Goal: Task Accomplishment & Management: Manage account settings

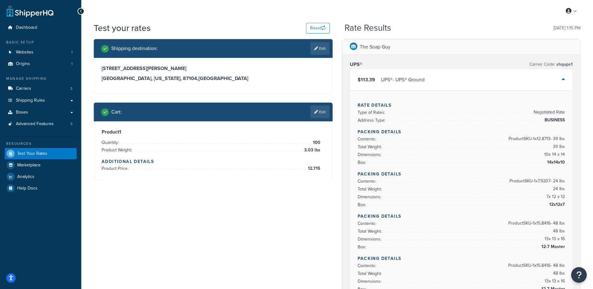
drag, startPoint x: 317, startPoint y: 50, endPoint x: 305, endPoint y: 55, distance: 13.7
click at [317, 50] on link "Edit" at bounding box center [319, 48] width 19 height 12
select select "NM"
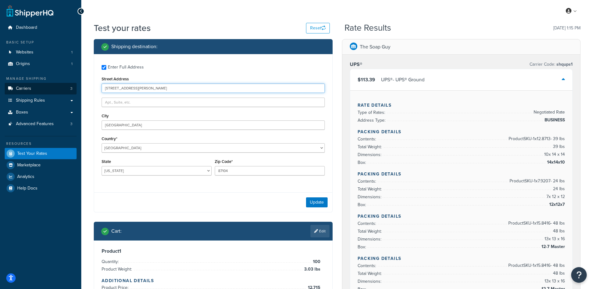
drag, startPoint x: 139, startPoint y: 90, endPoint x: 40, endPoint y: 89, distance: 99.4
type input "9060 Suter Rd"
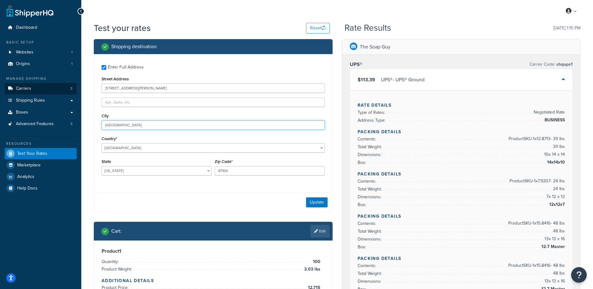
type input "Plymouth"
select select "IN"
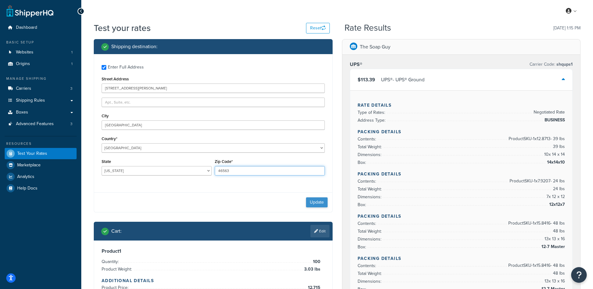
type input "46563"
click at [314, 202] on button "Update" at bounding box center [317, 202] width 22 height 10
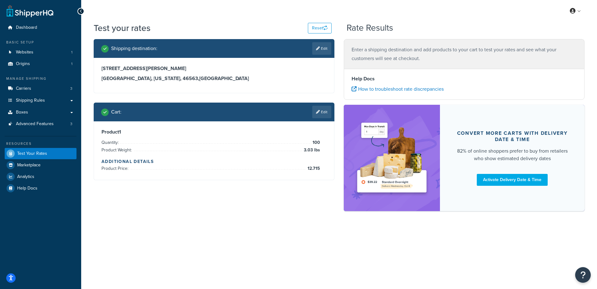
click at [319, 112] on link "Edit" at bounding box center [321, 112] width 19 height 12
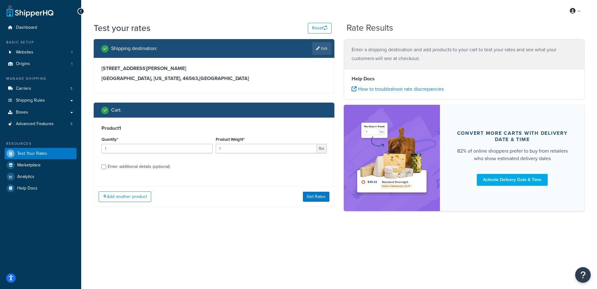
click at [128, 166] on div "Enter additional details (optional)" at bounding box center [139, 166] width 62 height 9
click at [106, 166] on input "Enter additional details (optional)" at bounding box center [104, 166] width 5 height 5
checkbox input "true"
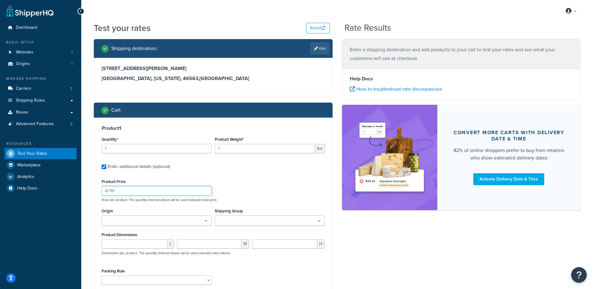
drag, startPoint x: 106, startPoint y: 189, endPoint x: 36, endPoint y: 199, distance: 70.7
click at [36, 199] on div "Dashboard Basic Setup Websites 1 Origins 1 Manage Shipping Carriers 3 Shipping …" at bounding box center [296, 181] width 593 height 363
type input "0"
click at [281, 173] on div "Product 1 Quantity* 1 Product Weight* 1 lbs Enter additional details (optional)…" at bounding box center [213, 206] width 238 height 179
click at [142, 168] on div "Enter additional details (optional)" at bounding box center [139, 166] width 62 height 9
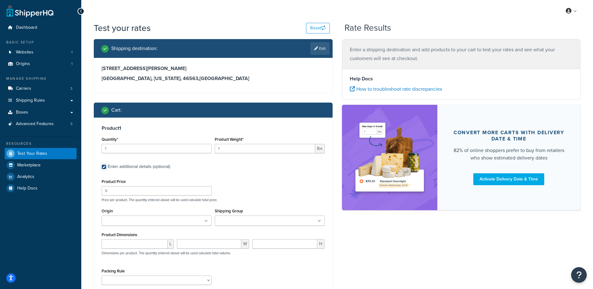
click at [106, 168] on input "Enter additional details (optional)" at bounding box center [104, 166] width 5 height 5
checkbox input "false"
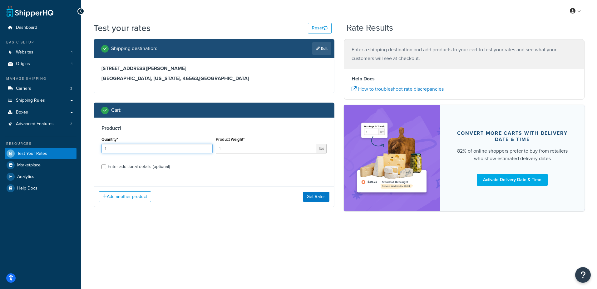
drag, startPoint x: 50, startPoint y: 136, endPoint x: 23, endPoint y: 131, distance: 27.3
click at [24, 131] on div "Dashboard Basic Setup Websites 1 Origins 1 Manage Shipping Carriers 3 Shipping …" at bounding box center [298, 144] width 597 height 289
type input "100"
type input ".03"
click at [309, 200] on button "Get Rates" at bounding box center [316, 197] width 27 height 10
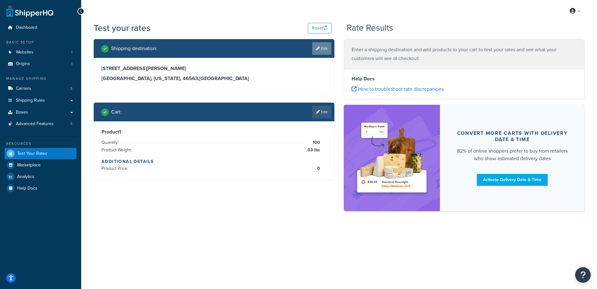
click at [321, 50] on link "Edit" at bounding box center [321, 48] width 19 height 12
select select "IN"
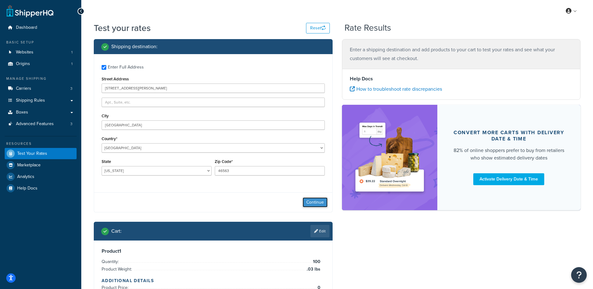
click at [312, 202] on button "Continue" at bounding box center [314, 202] width 25 height 10
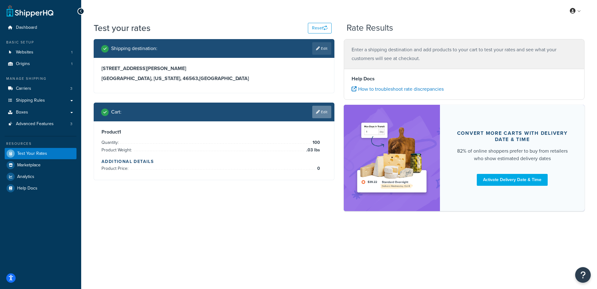
click at [318, 112] on icon at bounding box center [318, 112] width 4 height 4
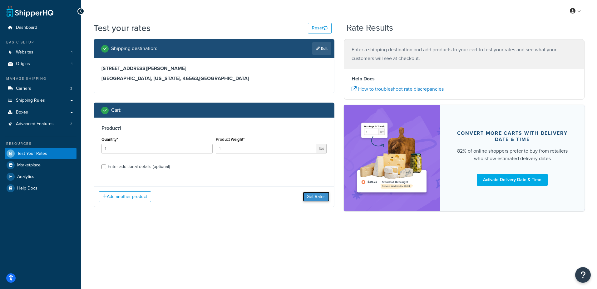
click at [313, 196] on button "Get Rates" at bounding box center [316, 197] width 27 height 10
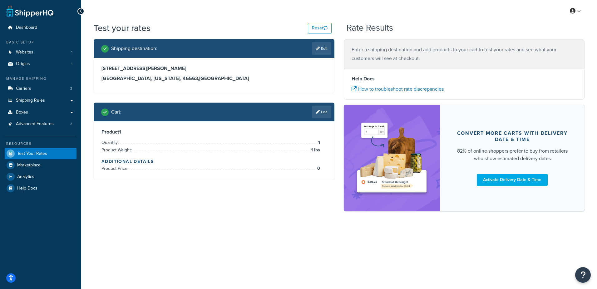
click at [312, 202] on div "Shipping destination : Edit 9060 Suter Rd Plymouth, Indiana, 46563 , United Sta…" at bounding box center [339, 128] width 501 height 178
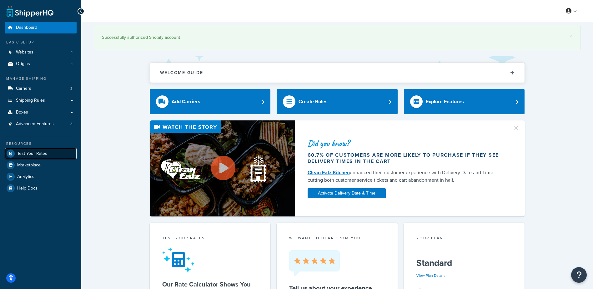
click at [28, 156] on span "Test Your Rates" at bounding box center [32, 153] width 30 height 5
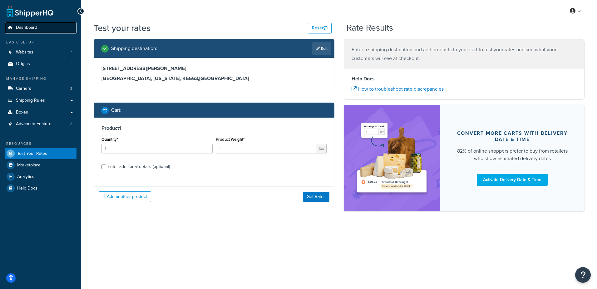
click at [26, 25] on span "Dashboard" at bounding box center [26, 27] width 21 height 5
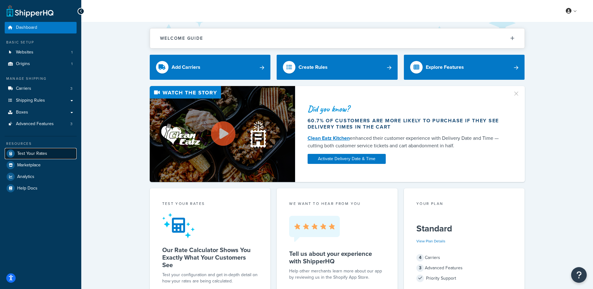
click at [32, 158] on link "Test Your Rates" at bounding box center [41, 153] width 72 height 11
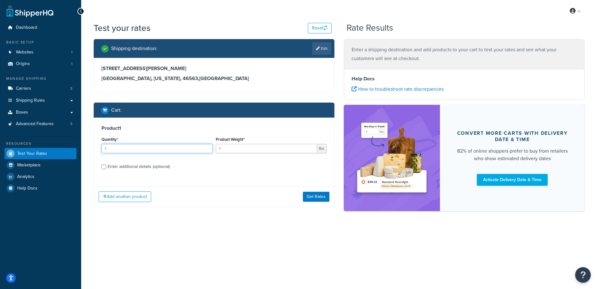
drag, startPoint x: 122, startPoint y: 149, endPoint x: 75, endPoint y: 147, distance: 47.0
click at [75, 147] on div "Dashboard Basic Setup Websites 1 Origins 1 Manage Shipping Carriers 3 Shipping …" at bounding box center [298, 144] width 597 height 289
type input "100"
type input ".03"
click at [319, 200] on button "Get Rates" at bounding box center [316, 197] width 27 height 10
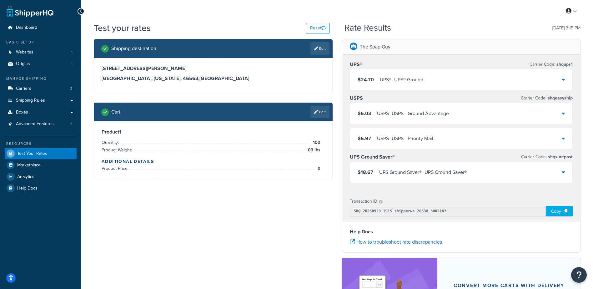
click at [289, 218] on div "Shipping destination : Edit 9060 Suter Rd Plymouth, Indiana, 46563 , United Sta…" at bounding box center [337, 204] width 496 height 330
click at [465, 79] on div "$24.70 UPS® - UPS® Ground" at bounding box center [461, 79] width 222 height 21
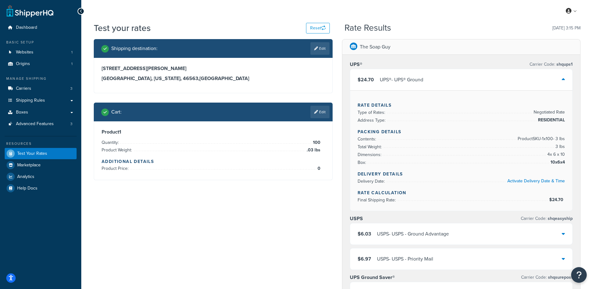
click at [319, 47] on link "Edit" at bounding box center [319, 48] width 19 height 12
select select "IN"
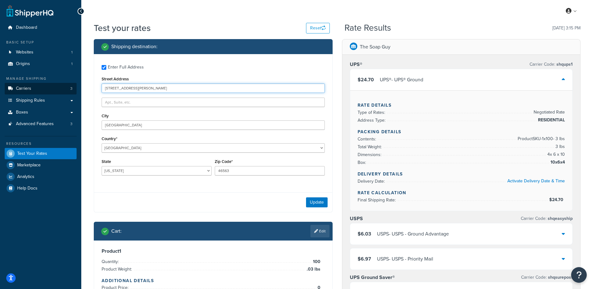
drag, startPoint x: 134, startPoint y: 86, endPoint x: 57, endPoint y: 84, distance: 77.8
click at [57, 84] on div "Dashboard Basic Setup Websites 1 Origins 1 Manage Shipping Carriers 3 Shipping …" at bounding box center [296, 260] width 593 height 521
type input "523 E High St"
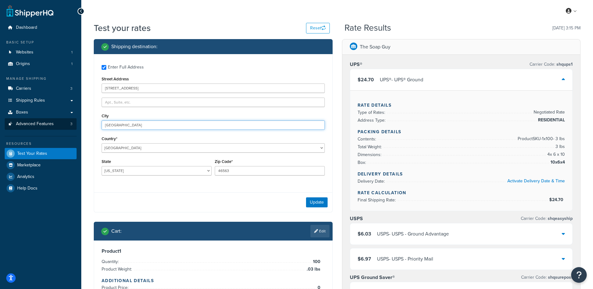
drag, startPoint x: 124, startPoint y: 123, endPoint x: 58, endPoint y: 127, distance: 66.0
click at [59, 126] on div "Dashboard Basic Setup Websites 1 Origins 1 Manage Shipping Carriers 3 Shipping …" at bounding box center [296, 260] width 593 height 521
type input "Lexington"
select select "KY"
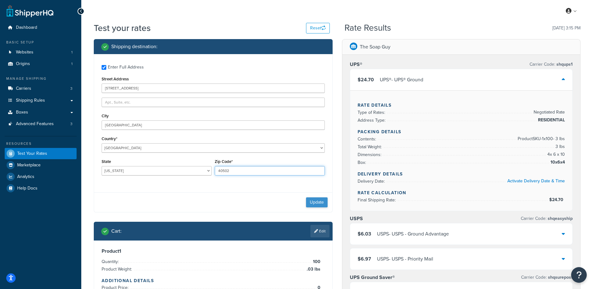
type input "40502"
click at [316, 199] on button "Update" at bounding box center [317, 202] width 22 height 10
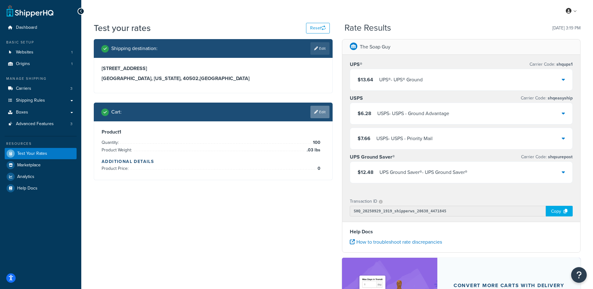
click at [318, 113] on link "Edit" at bounding box center [319, 112] width 19 height 12
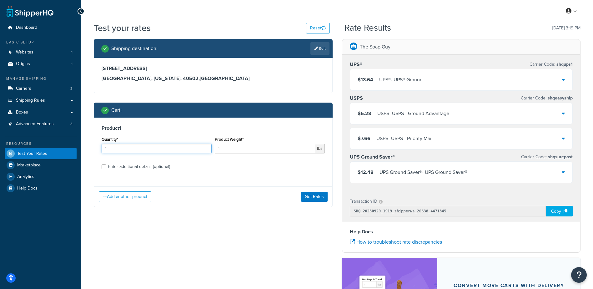
drag, startPoint x: 162, startPoint y: 154, endPoint x: 90, endPoint y: 149, distance: 71.7
click at [92, 149] on div "Shipping destination : Edit 523 E High St Lexington, Kentucky, 40502 , United S…" at bounding box center [213, 127] width 248 height 177
type input "100"
type input ".2"
click at [310, 198] on button "Get Rates" at bounding box center [314, 197] width 27 height 10
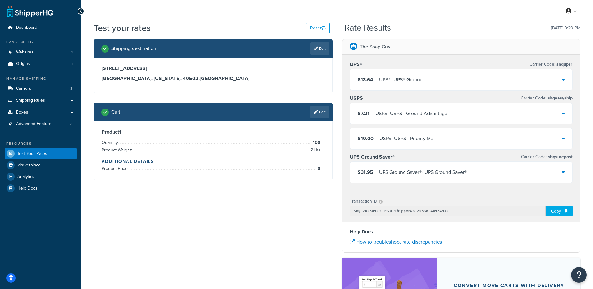
click at [462, 77] on div "$13.64 UPS® - UPS® Ground" at bounding box center [461, 79] width 222 height 21
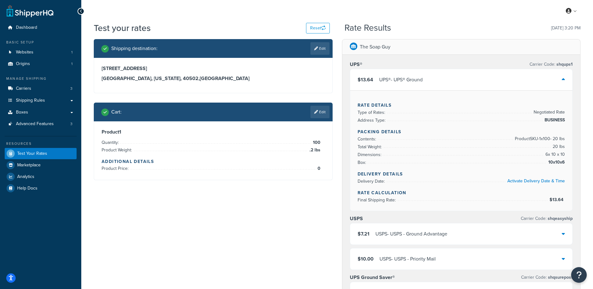
click at [460, 80] on div "$13.64 UPS® - UPS® Ground" at bounding box center [461, 79] width 222 height 21
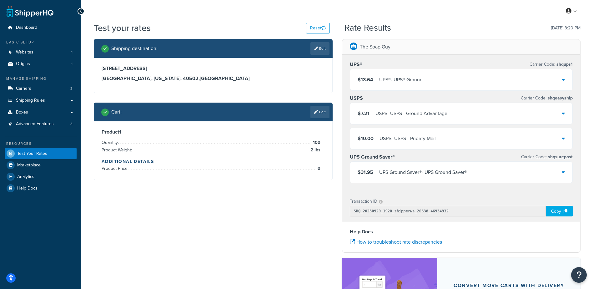
click at [436, 168] on div "UPS Ground Saver® - UPS Ground Saver®" at bounding box center [423, 172] width 88 height 9
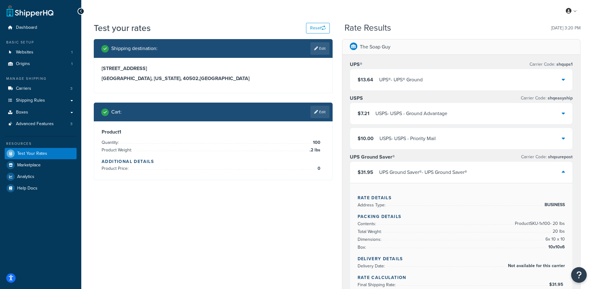
click at [436, 168] on div "UPS Ground Saver® - UPS Ground Saver®" at bounding box center [423, 172] width 88 height 9
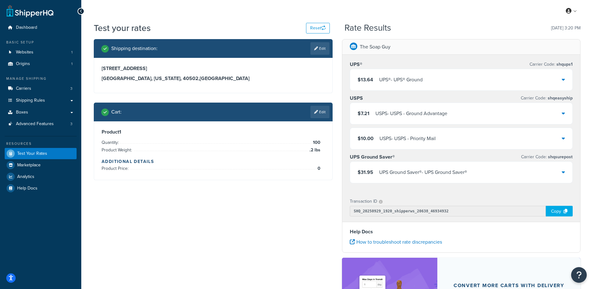
click at [389, 79] on div "UPS® - UPS® Ground" at bounding box center [400, 79] width 43 height 9
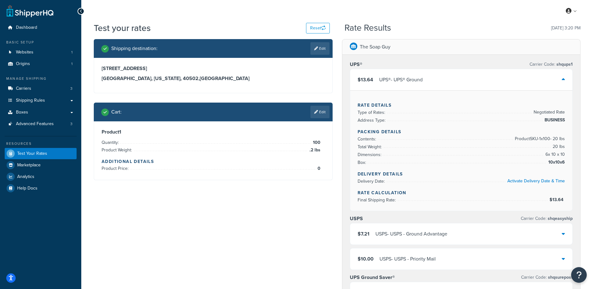
click at [401, 79] on div "UPS® - UPS® Ground" at bounding box center [400, 79] width 43 height 9
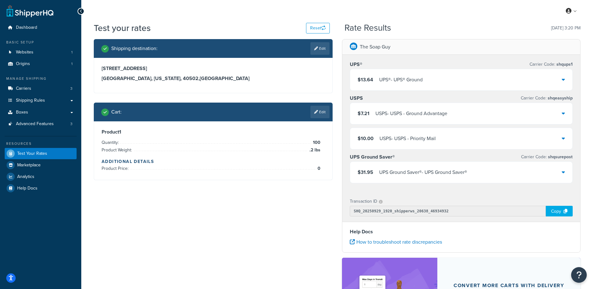
click at [324, 48] on link "Edit" at bounding box center [319, 48] width 19 height 12
select select "KY"
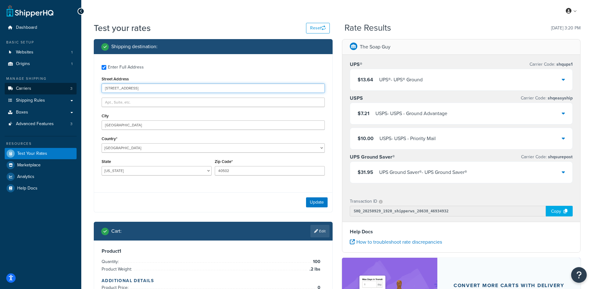
drag, startPoint x: 137, startPoint y: 90, endPoint x: 48, endPoint y: 86, distance: 88.8
click at [48, 86] on div "Dashboard Basic Setup Websites 1 Origins 1 Manage Shipping Carriers 3 Shipping …" at bounding box center [296, 200] width 593 height 400
type input "2468 Stokes Ave"
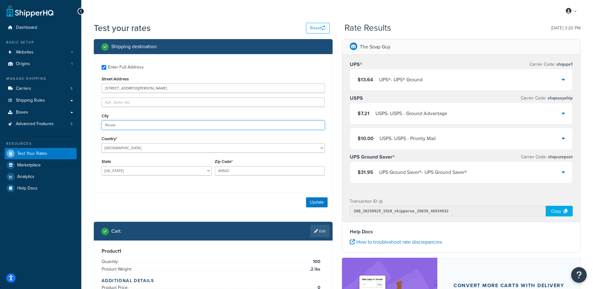
type input "Pinole"
click at [146, 171] on select "Alabama Alaska American Samoa Arizona Arkansas Armed Forces Americas Armed Forc…" at bounding box center [157, 170] width 110 height 9
select select "CA"
click at [102, 166] on select "Alabama Alaska American Samoa Arizona Arkansas Armed Forces Americas Armed Forc…" at bounding box center [157, 170] width 110 height 9
type input "94564"
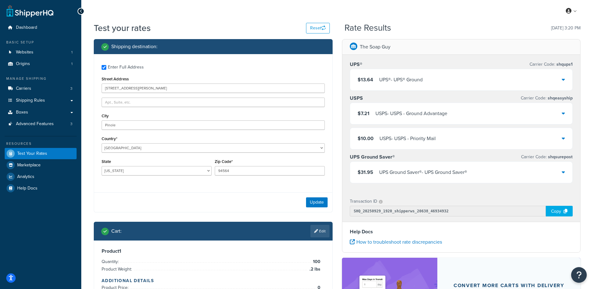
drag, startPoint x: 221, startPoint y: 184, endPoint x: 233, endPoint y: 185, distance: 12.5
click at [222, 184] on div "Enter Full Address Street Address 2468 Stokes Ave City Pinole Country* United S…" at bounding box center [213, 120] width 238 height 133
click at [319, 203] on button "Update" at bounding box center [317, 202] width 22 height 10
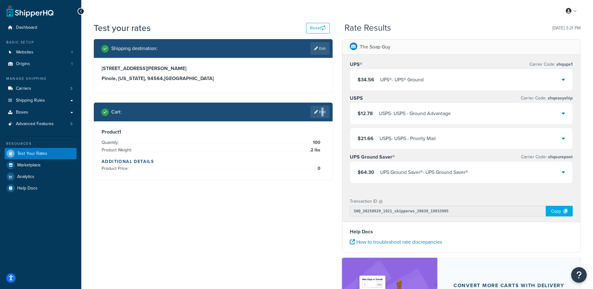
click at [320, 114] on link "Edit" at bounding box center [319, 112] width 19 height 12
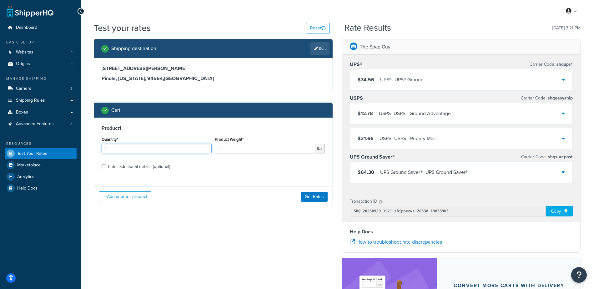
drag, startPoint x: 131, startPoint y: 148, endPoint x: 41, endPoint y: 144, distance: 90.1
click at [41, 144] on div "Dashboard Basic Setup Websites 1 Origins 1 Manage Shipping Carriers 3 Shipping …" at bounding box center [296, 200] width 593 height 400
type input "100"
type input ".21"
click at [315, 197] on button "Get Rates" at bounding box center [314, 197] width 27 height 10
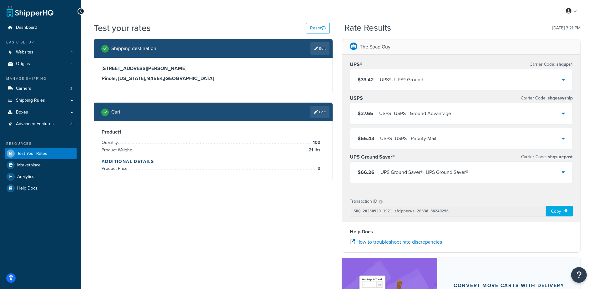
click at [432, 78] on div "$33.42 UPS® - UPS® Ground" at bounding box center [461, 79] width 222 height 21
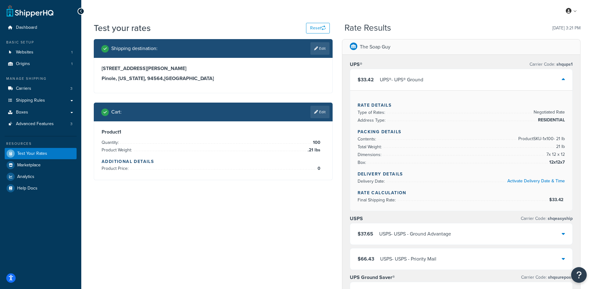
click at [433, 77] on div "$33.42 UPS® - UPS® Ground" at bounding box center [461, 79] width 222 height 21
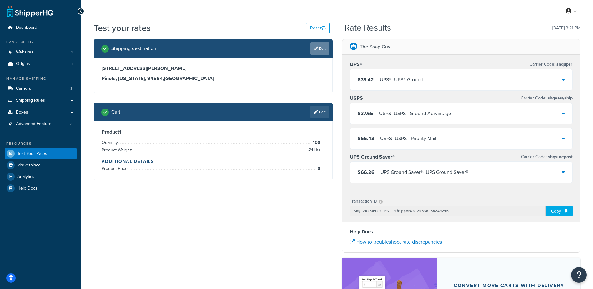
click at [319, 49] on link "Edit" at bounding box center [319, 48] width 19 height 12
select select "CA"
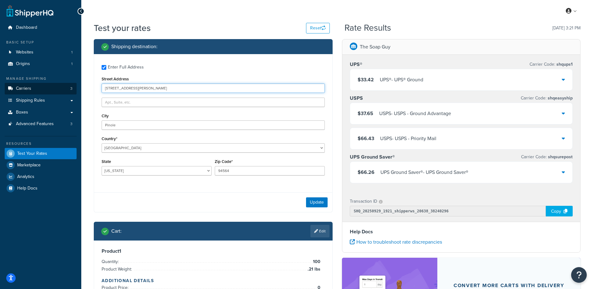
drag, startPoint x: 119, startPoint y: 90, endPoint x: 47, endPoint y: 91, distance: 71.9
click at [47, 90] on div "Dashboard Basic Setup Websites 1 Origins 1 Manage Shipping Carriers 3 Shipping …" at bounding box center [296, 200] width 593 height 400
type input "23 William St"
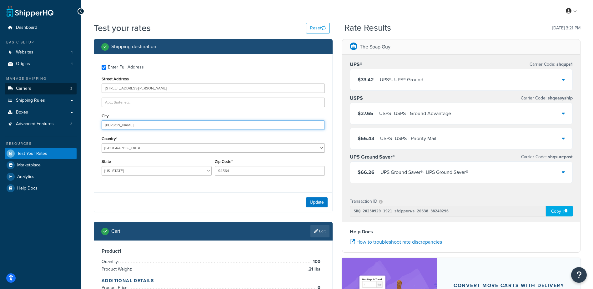
type input "Spencer"
select select "NY"
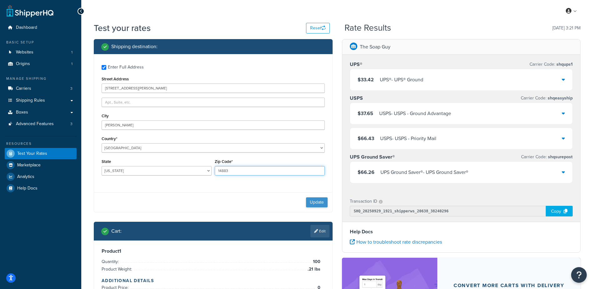
type input "14883"
click at [317, 201] on button "Update" at bounding box center [317, 202] width 22 height 10
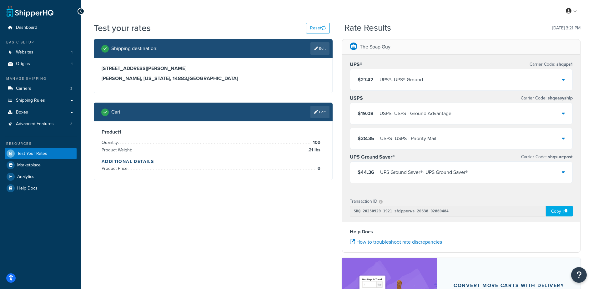
click at [420, 74] on div "$27.42 UPS® - UPS® Ground" at bounding box center [461, 79] width 222 height 21
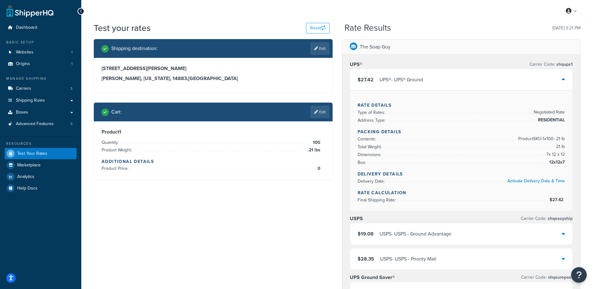
click at [319, 52] on link "Edit" at bounding box center [319, 48] width 19 height 12
select select "NY"
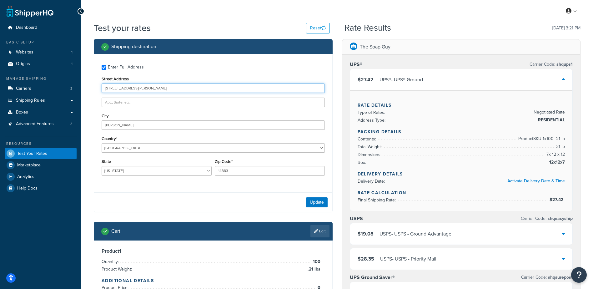
drag, startPoint x: 136, startPoint y: 89, endPoint x: 55, endPoint y: 82, distance: 81.3
click at [55, 82] on div "Dashboard Basic Setup Websites 1 Origins 1 Manage Shipping Carriers 3 Shipping …" at bounding box center [296, 260] width 593 height 521
paste input "843 South Simpson Stree"
type input "2843 South Simpson Street"
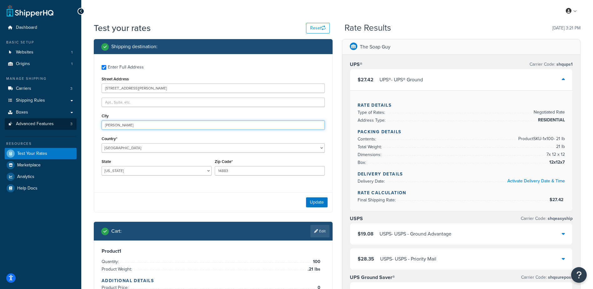
drag, startPoint x: 90, startPoint y: 120, endPoint x: 9, endPoint y: 121, distance: 80.3
click at [12, 121] on div "Dashboard Basic Setup Websites 1 Origins 1 Manage Shipping Carriers 3 Shipping …" at bounding box center [296, 260] width 593 height 521
drag, startPoint x: 106, startPoint y: 126, endPoint x: 109, endPoint y: 126, distance: 3.1
click at [106, 125] on input "philadelphia" at bounding box center [213, 124] width 223 height 9
type input "Philadelphia"
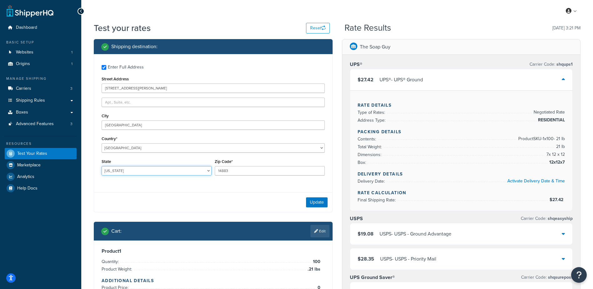
select select "PA"
type input "19142"
click at [314, 201] on button "Update" at bounding box center [317, 202] width 22 height 10
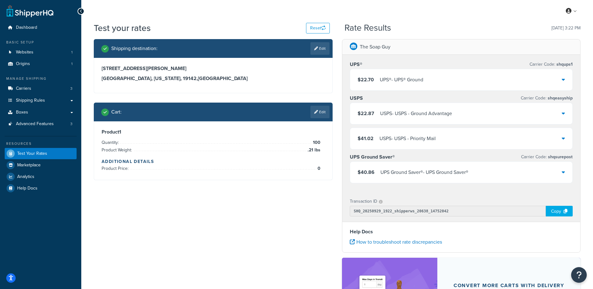
click at [434, 75] on div "$22.70 UPS® - UPS® Ground" at bounding box center [461, 79] width 222 height 21
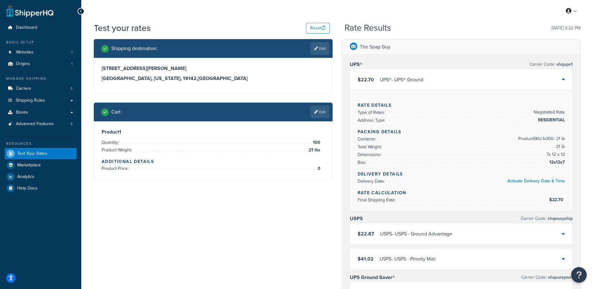
click at [434, 75] on div "$22.70 UPS® - UPS® Ground" at bounding box center [461, 79] width 222 height 21
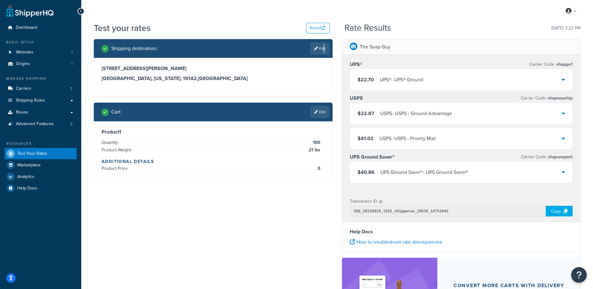
click at [321, 52] on link "Edit" at bounding box center [319, 48] width 19 height 12
select select "PA"
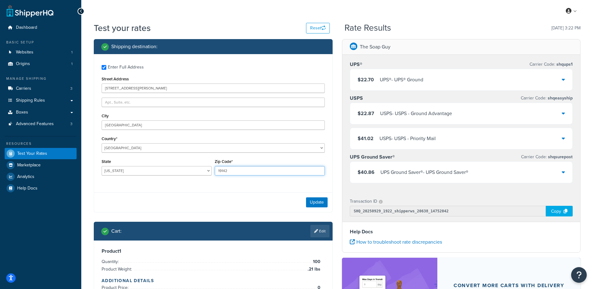
drag, startPoint x: 237, startPoint y: 171, endPoint x: 143, endPoint y: 180, distance: 93.9
click at [144, 180] on div "State Alabama Alaska American Samoa Arizona Arkansas Armed Forces Americas Arme…" at bounding box center [213, 168] width 226 height 23
type input "19425"
click at [319, 200] on button "Update" at bounding box center [317, 202] width 22 height 10
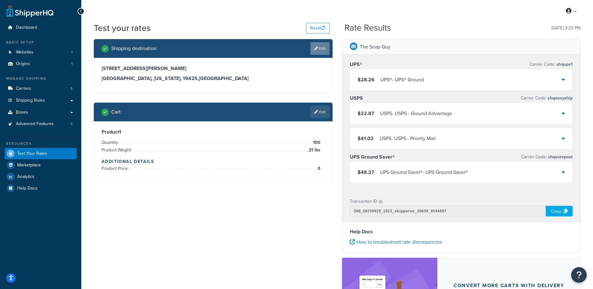
click at [316, 50] on icon at bounding box center [316, 49] width 4 height 4
select select "PA"
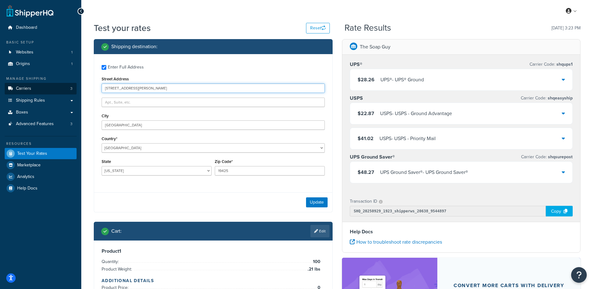
drag, startPoint x: 155, startPoint y: 88, endPoint x: 35, endPoint y: 85, distance: 120.3
click at [35, 85] on div "Dashboard Basic Setup Websites 1 Origins 1 Manage Shipping Carriers 3 Shipping …" at bounding box center [296, 200] width 593 height 400
type input "1005 Asmore Way"
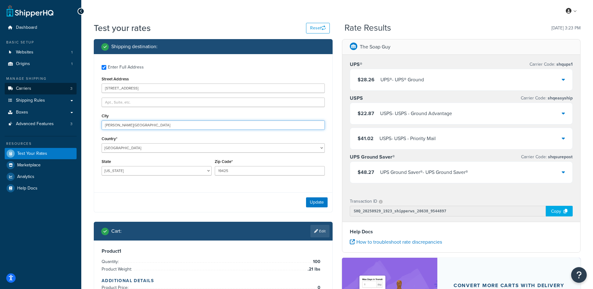
type input "Chester Springs"
select select "PA"
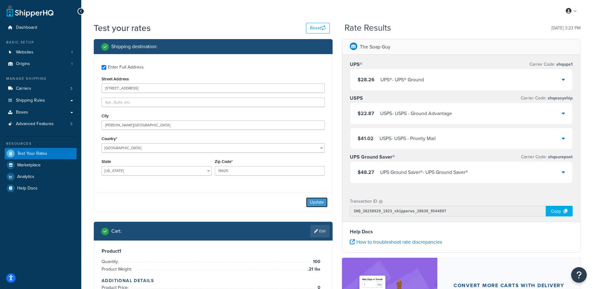
click at [314, 204] on button "Update" at bounding box center [317, 202] width 22 height 10
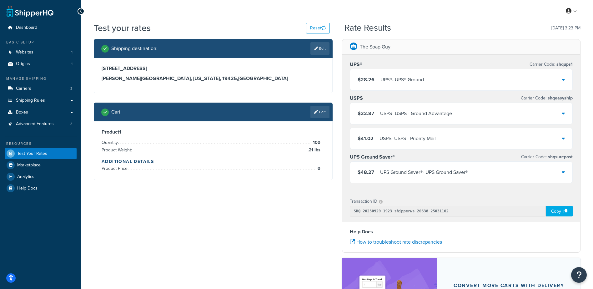
click at [403, 80] on div "UPS® - UPS® Ground" at bounding box center [401, 79] width 43 height 9
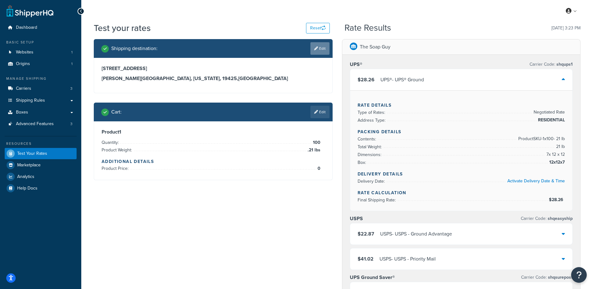
click at [319, 51] on link "Edit" at bounding box center [319, 48] width 19 height 12
select select "PA"
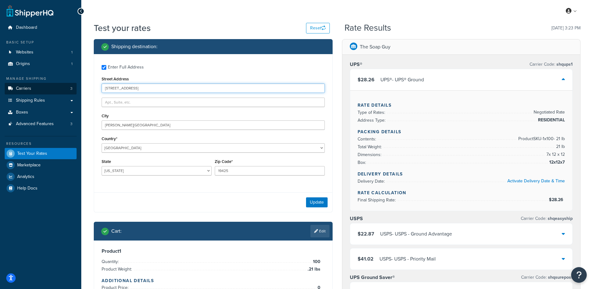
drag, startPoint x: 145, startPoint y: 86, endPoint x: 47, endPoint y: 91, distance: 98.3
click at [47, 91] on div "Dashboard Basic Setup Websites 1 Origins 1 Manage Shipping Carriers 3 Shipping …" at bounding box center [296, 260] width 593 height 521
paste input "South Saint Francis Drive"
type input "1005 South Saint Francis Drive"
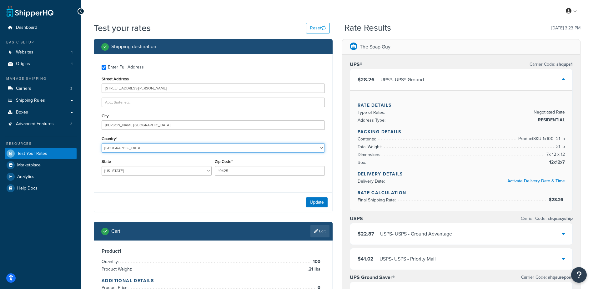
click at [130, 147] on select "United States United Kingdom Afghanistan Åland Islands Albania Algeria American…" at bounding box center [213, 147] width 223 height 9
click at [127, 169] on select "Alabama Alaska American Samoa Arizona Arkansas Armed Forces Americas Armed Forc…" at bounding box center [157, 170] width 110 height 9
select select "NM"
click at [102, 166] on select "Alabama Alaska American Samoa Arizona Arkansas Armed Forces Americas Armed Forc…" at bounding box center [157, 170] width 110 height 9
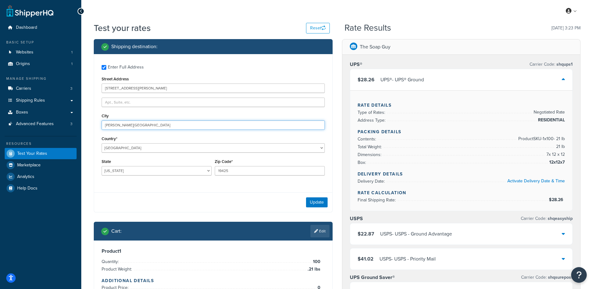
type input "N"
type input "Santa Fe"
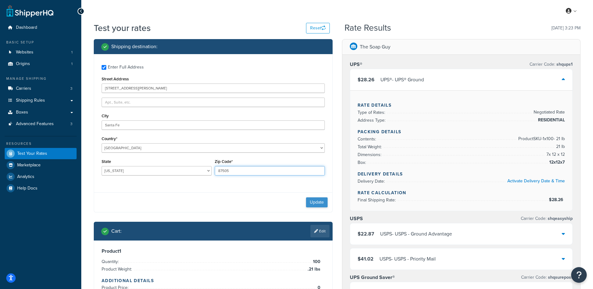
type input "87505"
click at [315, 201] on button "Update" at bounding box center [317, 202] width 22 height 10
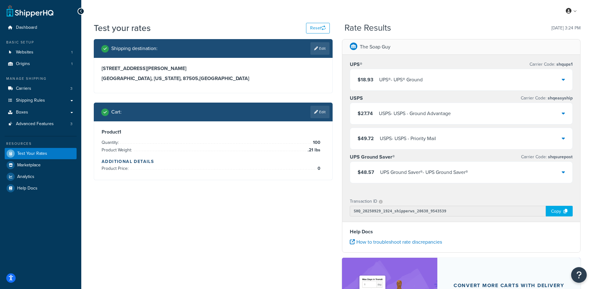
click at [472, 80] on div "$18.93 UPS® - UPS® Ground" at bounding box center [461, 79] width 222 height 21
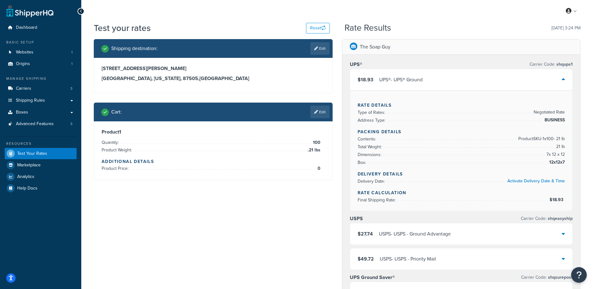
click at [470, 78] on div "$18.93 UPS® - UPS® Ground" at bounding box center [461, 79] width 222 height 21
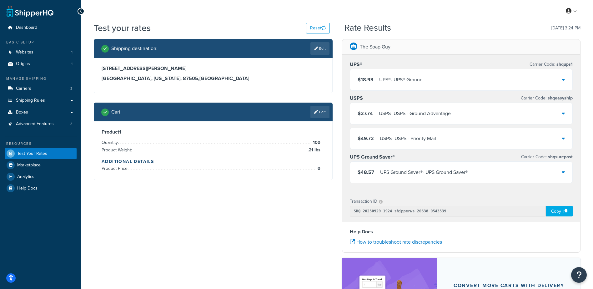
drag, startPoint x: 318, startPoint y: 51, endPoint x: 298, endPoint y: 56, distance: 20.6
click at [318, 51] on link "Edit" at bounding box center [319, 48] width 19 height 12
select select "NM"
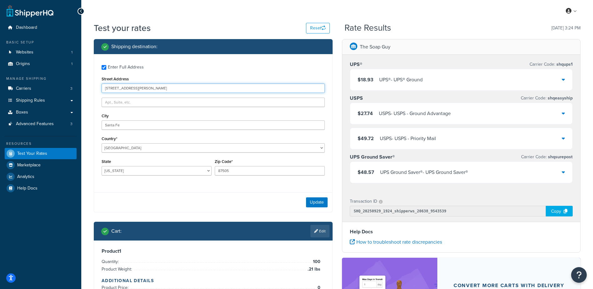
drag, startPoint x: 156, startPoint y: 87, endPoint x: 65, endPoint y: 78, distance: 92.0
click at [65, 78] on div "Dashboard Basic Setup Websites 1 Origins 1 Manage Shipping Carriers 3 Shipping …" at bounding box center [296, 200] width 593 height 400
paste input "33 Black Hickory Way"
type input "133 Black Hickory Way"
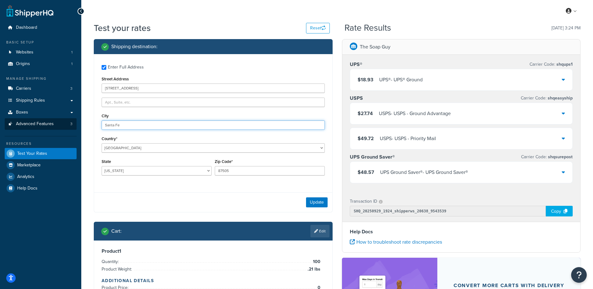
drag, startPoint x: 122, startPoint y: 127, endPoint x: 72, endPoint y: 119, distance: 50.5
click at [72, 119] on div "Dashboard Basic Setup Websites 1 Origins 1 Manage Shipping Carriers 3 Shipping …" at bounding box center [296, 200] width 593 height 400
type input "Ormond Beach"
select select "FL"
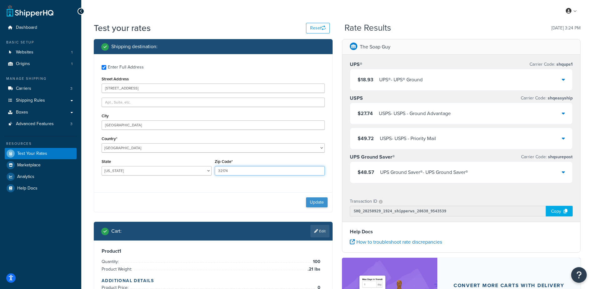
type input "32174"
click at [312, 202] on button "Update" at bounding box center [317, 202] width 22 height 10
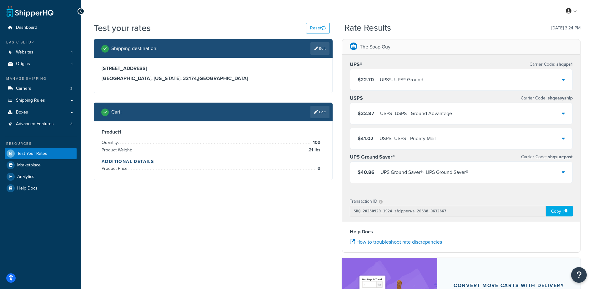
click at [432, 81] on div "$22.70 UPS® - UPS® Ground" at bounding box center [461, 79] width 222 height 21
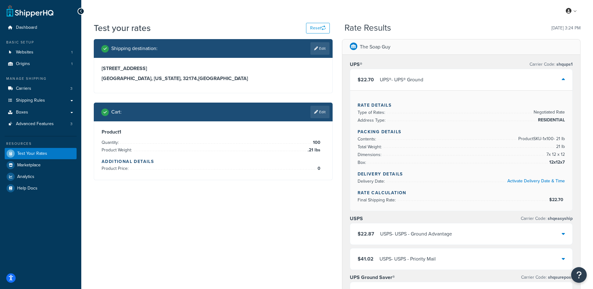
drag, startPoint x: 431, startPoint y: 82, endPoint x: 414, endPoint y: 95, distance: 22.1
click at [431, 82] on div "$22.70 UPS® - UPS® Ground" at bounding box center [461, 79] width 222 height 21
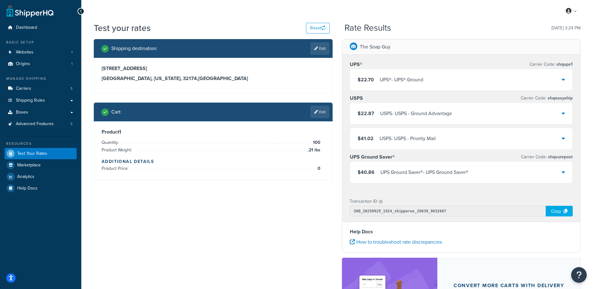
click at [433, 79] on div "$22.70 UPS® - UPS® Ground" at bounding box center [461, 79] width 222 height 21
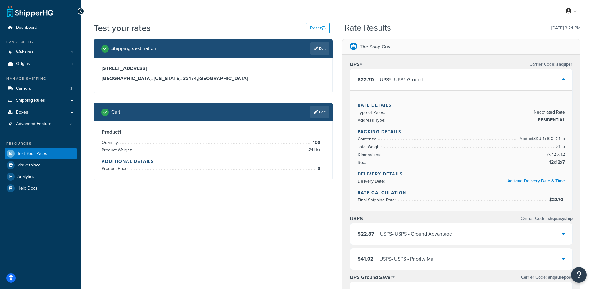
click at [433, 79] on div "$22.70 UPS® - UPS® Ground" at bounding box center [461, 79] width 222 height 21
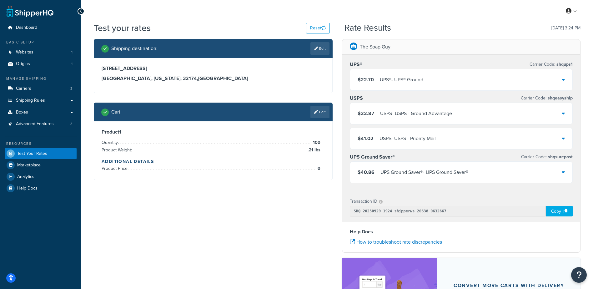
click at [317, 112] on icon at bounding box center [316, 112] width 4 height 4
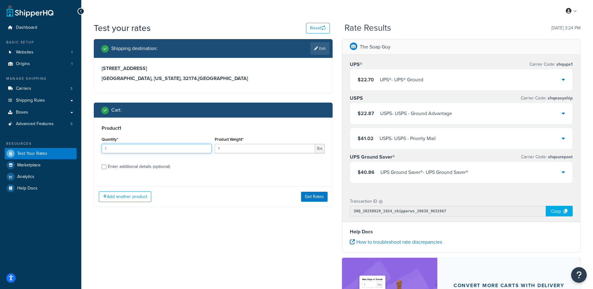
drag, startPoint x: 95, startPoint y: 144, endPoint x: 68, endPoint y: 140, distance: 27.5
click at [67, 141] on div "Dashboard Basic Setup Websites 1 Origins 1 Manage Shipping Carriers 3 Shipping …" at bounding box center [296, 200] width 593 height 400
type input "100"
type input ".08"
click at [303, 195] on button "Get Rates" at bounding box center [314, 197] width 27 height 10
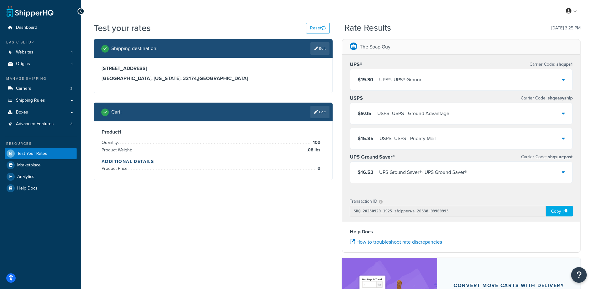
click at [320, 47] on link "Edit" at bounding box center [319, 48] width 19 height 12
select select "FL"
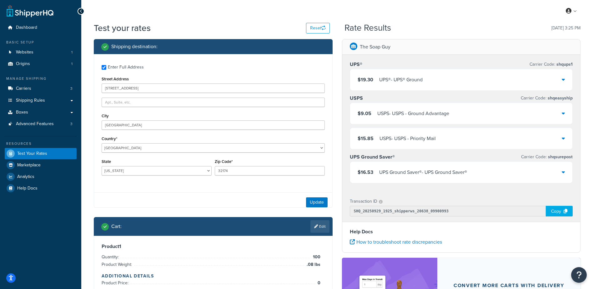
click at [391, 70] on div "UPS® Carrier Code: shqups1 $19.30 UPS® - UPS® Ground" at bounding box center [461, 75] width 223 height 31
click at [401, 79] on div "UPS® - UPS® Ground" at bounding box center [400, 79] width 43 height 9
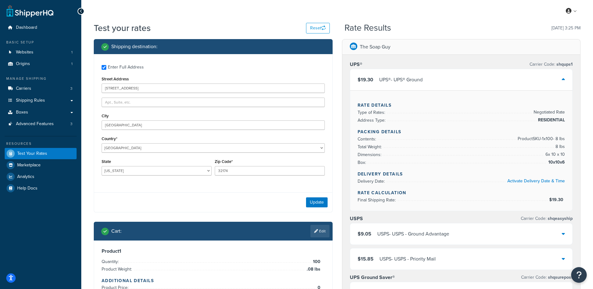
click at [401, 79] on div "UPS® - UPS® Ground" at bounding box center [400, 79] width 43 height 9
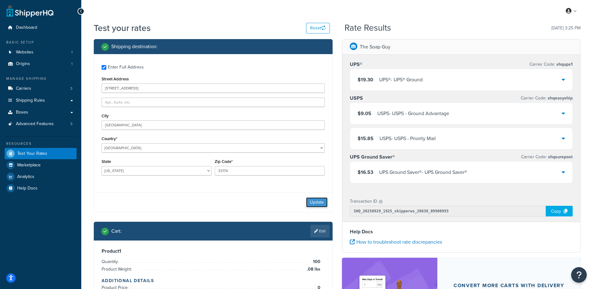
click at [315, 202] on button "Update" at bounding box center [317, 202] width 22 height 10
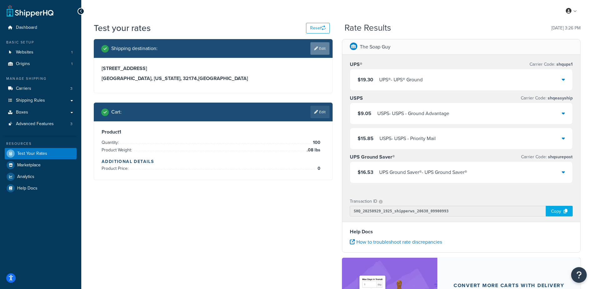
click at [316, 47] on icon at bounding box center [316, 49] width 4 height 4
select select "FL"
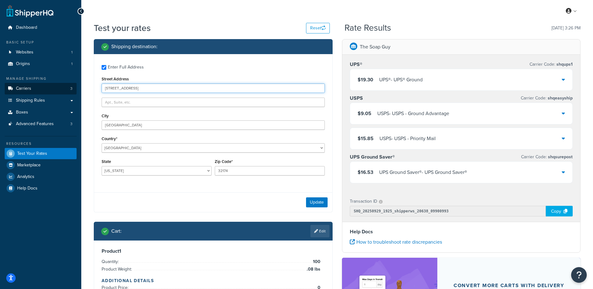
drag, startPoint x: 144, startPoint y: 89, endPoint x: 45, endPoint y: 92, distance: 99.4
click at [46, 92] on div "Dashboard Basic Setup Websites 1 Origins 1 Manage Shipping Carriers 3 Shipping …" at bounding box center [296, 200] width 593 height 400
drag, startPoint x: 142, startPoint y: 84, endPoint x: 57, endPoint y: 96, distance: 86.7
click at [57, 96] on div "Dashboard Basic Setup Websites 1 Origins 1 Manage Shipping Carriers 3 Shipping …" at bounding box center [296, 200] width 593 height 400
paste input "Ave"
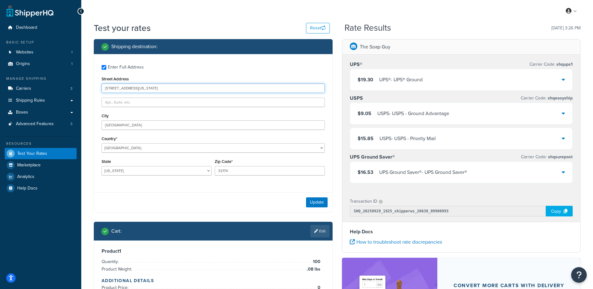
type input "15494 E Louisiana Ave"
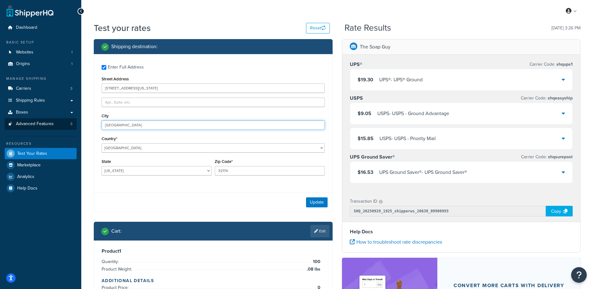
drag, startPoint x: 135, startPoint y: 123, endPoint x: 64, endPoint y: 127, distance: 71.4
click at [64, 127] on div "Dashboard Basic Setup Websites 1 Origins 1 Manage Shipping Carriers 3 Shipping …" at bounding box center [296, 200] width 593 height 400
type input "Aurora"
select select "CO"
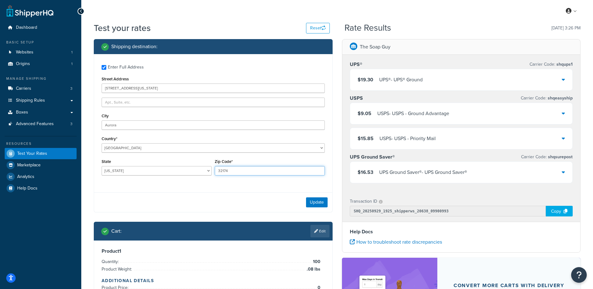
click at [228, 172] on input "32174" at bounding box center [270, 170] width 110 height 9
type input "80017"
drag, startPoint x: 244, startPoint y: 188, endPoint x: 255, endPoint y: 191, distance: 10.7
click at [245, 188] on div "Enter Full Address Street Address 15494 E Louisiana Ave City Aurora Country* Un…" at bounding box center [213, 133] width 239 height 158
click at [319, 203] on button "Update" at bounding box center [317, 202] width 22 height 10
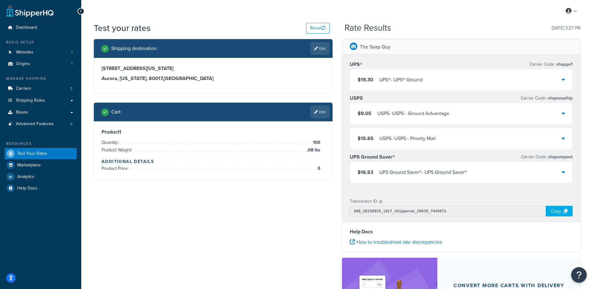
drag, startPoint x: 317, startPoint y: 113, endPoint x: 311, endPoint y: 117, distance: 7.6
click at [317, 113] on link "Edit" at bounding box center [319, 112] width 19 height 12
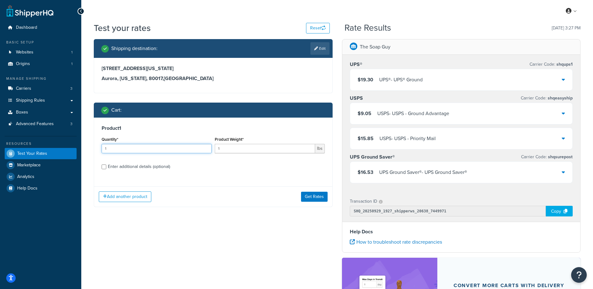
drag, startPoint x: 150, startPoint y: 150, endPoint x: 49, endPoint y: 150, distance: 100.9
click at [49, 150] on div "Dashboard Basic Setup Websites 1 Origins 1 Manage Shipping Carriers 3 Shipping …" at bounding box center [296, 200] width 593 height 400
type input "100"
type input ".06"
click at [315, 194] on button "Get Rates" at bounding box center [314, 197] width 27 height 10
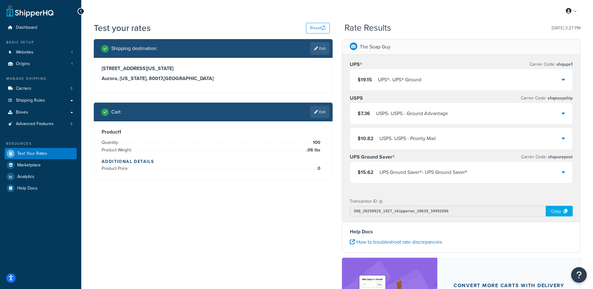
click at [425, 77] on div "$19.15 UPS® - UPS® Ground" at bounding box center [461, 79] width 222 height 21
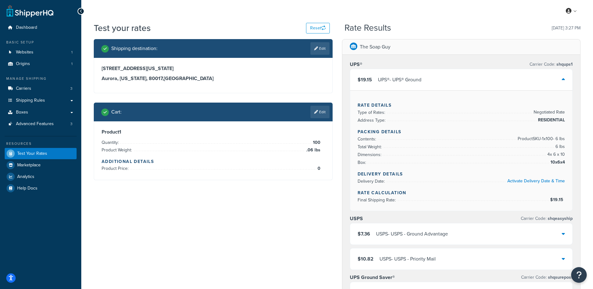
click at [426, 76] on div "$19.15 UPS® - UPS® Ground" at bounding box center [461, 79] width 222 height 21
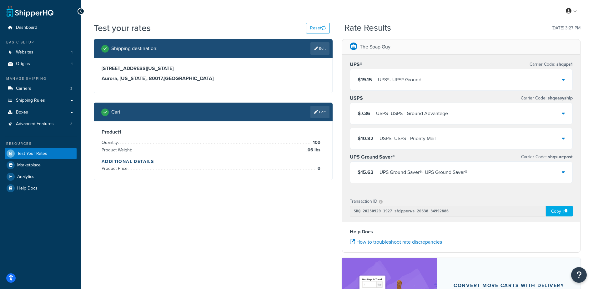
click at [434, 77] on div "$19.15 UPS® - UPS® Ground" at bounding box center [461, 79] width 222 height 21
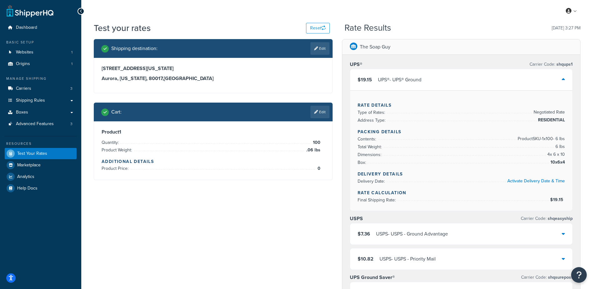
click at [434, 77] on div "$19.15 UPS® - UPS® Ground" at bounding box center [461, 79] width 222 height 21
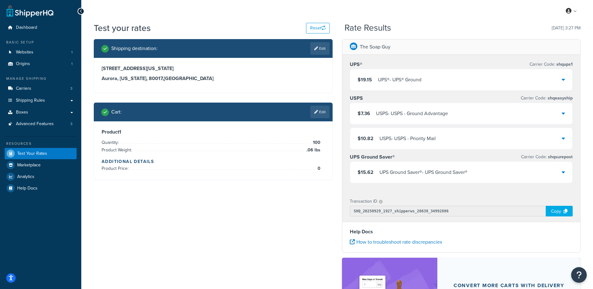
click at [323, 49] on link "Edit" at bounding box center [319, 48] width 19 height 12
select select "CO"
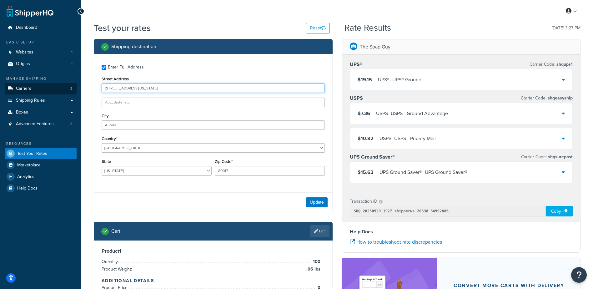
drag, startPoint x: 133, startPoint y: 86, endPoint x: 30, endPoint y: 92, distance: 103.6
click at [30, 91] on div "Dashboard Basic Setup Websites 1 Origins 1 Manage Shipping Carriers 3 Shipping …" at bounding box center [296, 200] width 593 height 400
type input "852 Timberhill Dr"
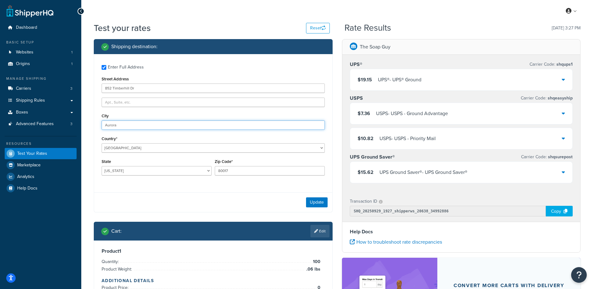
drag, startPoint x: 134, startPoint y: 124, endPoint x: 89, endPoint y: 128, distance: 45.5
click at [89, 127] on div "Shipping destination : Enter Full Address Street Address 852 Timberhill Dr City…" at bounding box center [213, 173] width 248 height 269
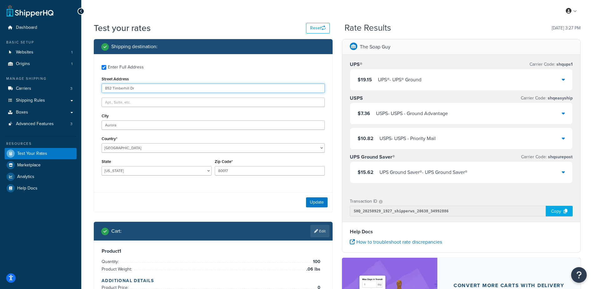
drag, startPoint x: 140, startPoint y: 85, endPoint x: 59, endPoint y: 80, distance: 80.8
click at [59, 80] on div "Dashboard Basic Setup Websites 1 Origins 1 Manage Shipping Carriers 3 Shipping …" at bounding box center [296, 200] width 593 height 400
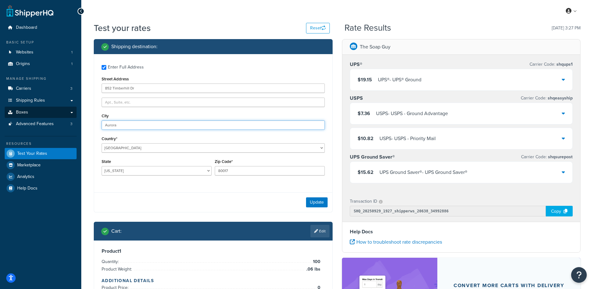
drag, startPoint x: 121, startPoint y: 127, endPoint x: 57, endPoint y: 115, distance: 65.4
click at [57, 115] on div "Dashboard Basic Setup Websites 1 Origins 1 Manage Shipping Carriers 3 Shipping …" at bounding box center [296, 200] width 593 height 400
type input "Hurst"
click at [441, 84] on div "$19.15 UPS® - UPS® Ground" at bounding box center [461, 79] width 222 height 21
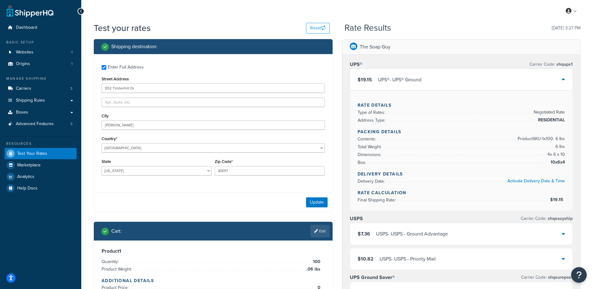
click at [441, 79] on div "$19.15 UPS® - UPS® Ground" at bounding box center [461, 79] width 222 height 21
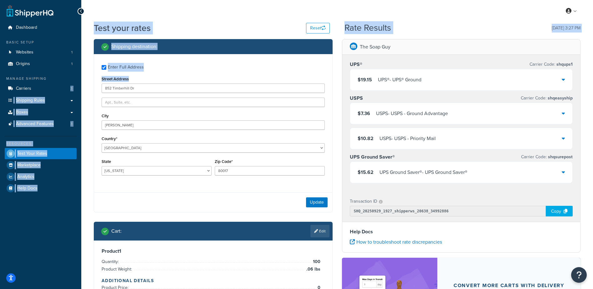
drag, startPoint x: 140, startPoint y: 83, endPoint x: 119, endPoint y: 90, distance: 21.9
click at [74, 90] on div "Dashboard Basic Setup Websites 1 Origins 1 Manage Shipping Carriers 3 Shipping …" at bounding box center [296, 200] width 593 height 400
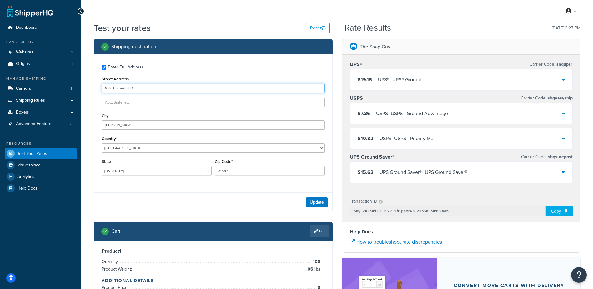
click at [139, 86] on input "852 Timberhill Dr" at bounding box center [213, 87] width 223 height 9
drag, startPoint x: 137, startPoint y: 89, endPoint x: 91, endPoint y: 107, distance: 49.6
click at [81, 93] on div "Dashboard Basic Setup Websites 1 Origins 1 Manage Shipping Carriers 3 Shipping …" at bounding box center [296, 200] width 593 height 400
paste input "15494 E Louisiana Ave"
type input "15494 E Louisiana Ave"
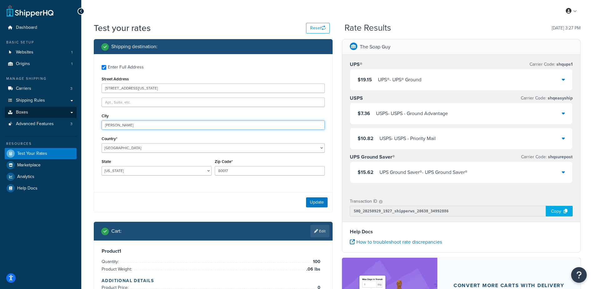
drag, startPoint x: 120, startPoint y: 122, endPoint x: 64, endPoint y: 117, distance: 56.2
click at [64, 117] on div "Dashboard Basic Setup Websites 1 Origins 1 Manage Shipping Carriers 3 Shipping …" at bounding box center [296, 200] width 593 height 400
type input "Aurora"
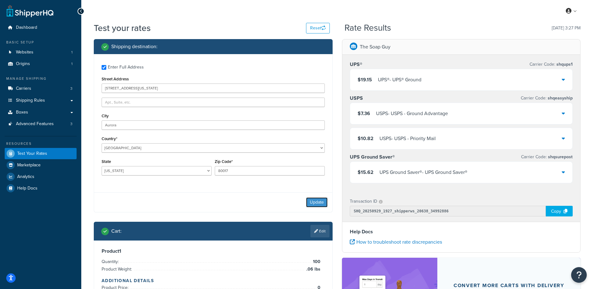
click at [316, 203] on button "Update" at bounding box center [317, 202] width 22 height 10
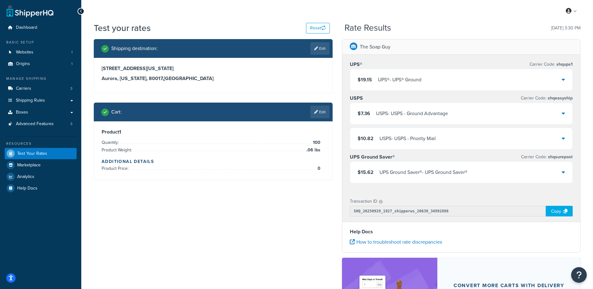
click at [320, 111] on link "Edit" at bounding box center [319, 112] width 19 height 12
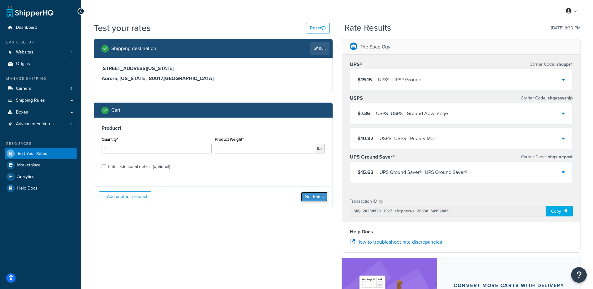
click at [320, 200] on button "Get Rates" at bounding box center [314, 197] width 27 height 10
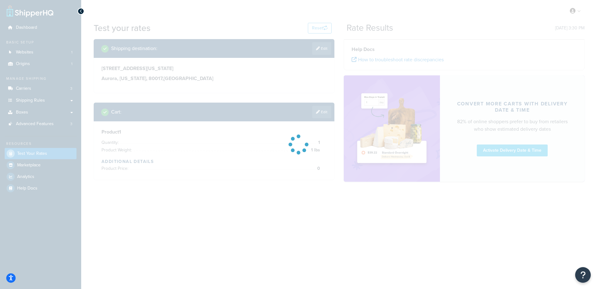
click at [321, 108] on div at bounding box center [298, 144] width 597 height 289
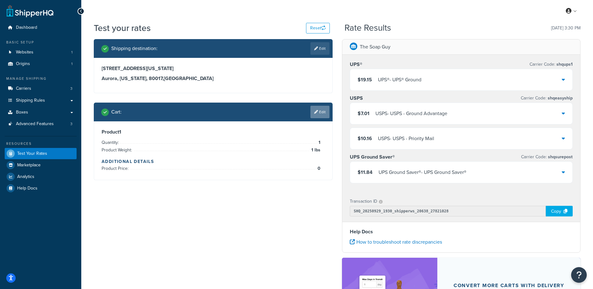
click at [324, 114] on link "Edit" at bounding box center [319, 112] width 19 height 12
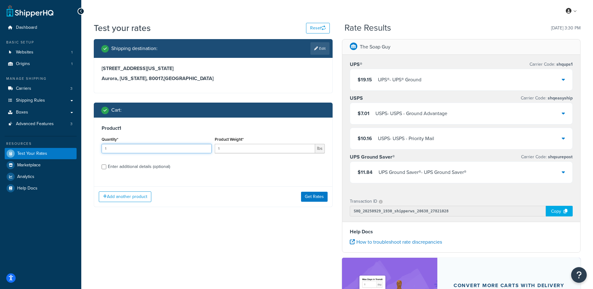
drag, startPoint x: 108, startPoint y: 148, endPoint x: 75, endPoint y: 148, distance: 33.1
click at [75, 148] on div "Dashboard Basic Setup Websites 1 Origins 1 Manage Shipping Carriers 3 Shipping …" at bounding box center [296, 200] width 593 height 400
type input "100"
type input ".06"
click at [323, 191] on div "Add another product Get Rates" at bounding box center [213, 196] width 238 height 20
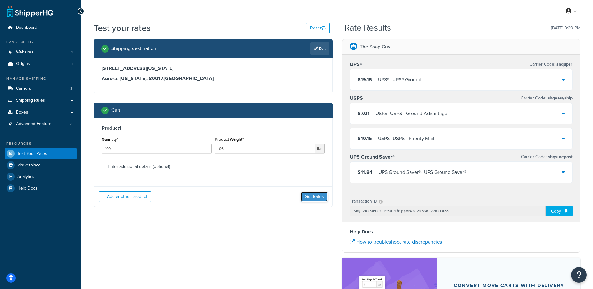
click at [317, 195] on button "Get Rates" at bounding box center [314, 197] width 27 height 10
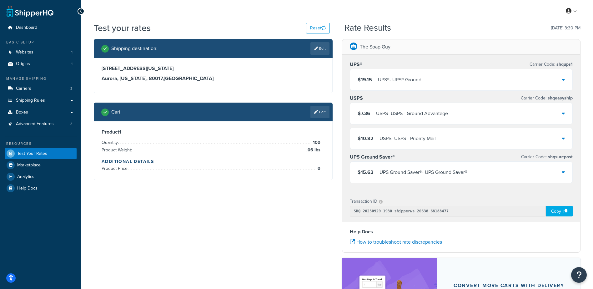
click at [318, 44] on link "Edit" at bounding box center [319, 48] width 19 height 12
select select "CO"
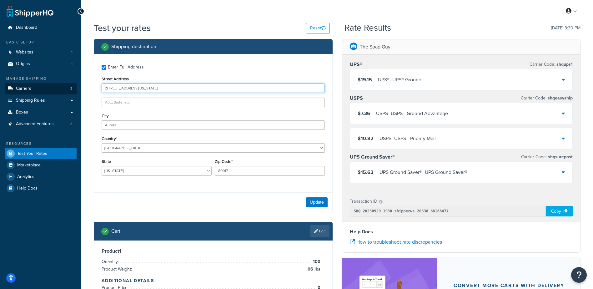
drag, startPoint x: 151, startPoint y: 86, endPoint x: 65, endPoint y: 93, distance: 86.5
click at [65, 93] on div "Dashboard Basic Setup Websites 1 Origins 1 Manage Shipping Carriers 3 Shipping …" at bounding box center [296, 200] width 593 height 400
paste input "852 Timberhill Dr"
type input "852 Timberhill Dr"
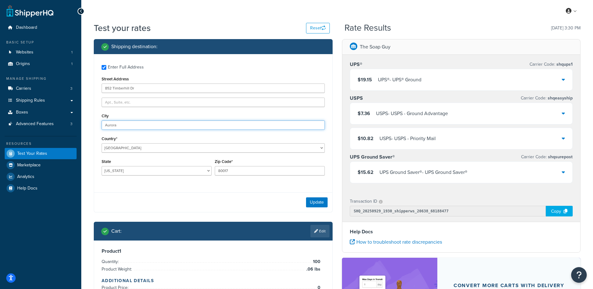
click at [126, 123] on input "Aurora" at bounding box center [213, 124] width 223 height 9
drag, startPoint x: 128, startPoint y: 126, endPoint x: 71, endPoint y: 120, distance: 57.1
click at [71, 120] on div "Dashboard Basic Setup Websites 1 Origins 1 Manage Shipping Carriers 3 Shipping …" at bounding box center [296, 200] width 593 height 400
type input "Hurst"
drag, startPoint x: 239, startPoint y: 170, endPoint x: 196, endPoint y: 179, distance: 44.2
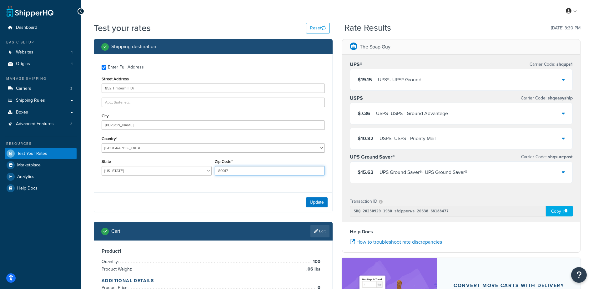
click at [196, 179] on div "State Alabama Alaska American Samoa Arizona Arkansas Armed Forces Americas Arme…" at bounding box center [213, 168] width 226 height 23
click at [115, 170] on select "Alabama Alaska American Samoa Arizona Arkansas Armed Forces Americas Armed Forc…" at bounding box center [157, 170] width 110 height 9
select select "TX"
click at [102, 166] on select "Alabama Alaska American Samoa Arizona Arkansas Armed Forces Americas Armed Forc…" at bounding box center [157, 170] width 110 height 9
type input "76053"
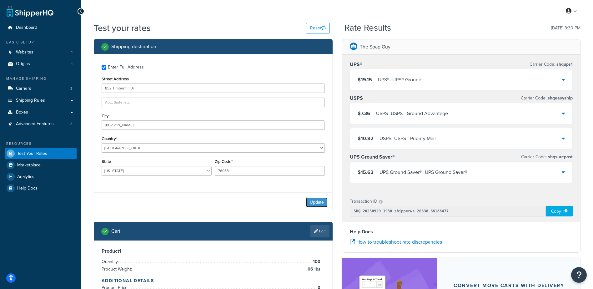
click at [313, 205] on button "Update" at bounding box center [317, 202] width 22 height 10
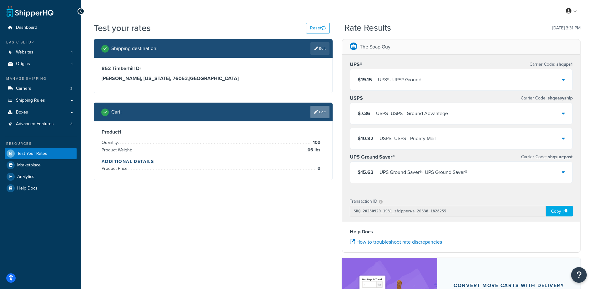
click at [322, 112] on link "Edit" at bounding box center [319, 112] width 19 height 12
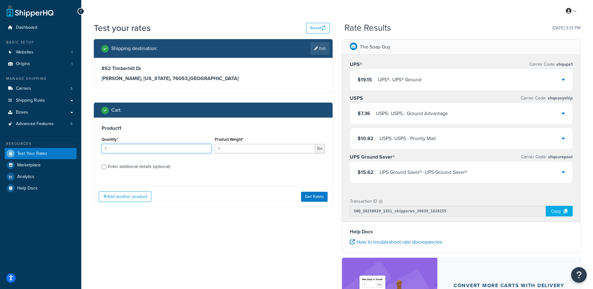
drag, startPoint x: 124, startPoint y: 144, endPoint x: 61, endPoint y: 153, distance: 64.4
click at [61, 152] on div "Dashboard Basic Setup Websites 1 Origins 1 Manage Shipping Carriers 3 Shipping …" at bounding box center [296, 200] width 593 height 400
type input "100"
type input ".04"
click at [319, 199] on button "Get Rates" at bounding box center [314, 197] width 27 height 10
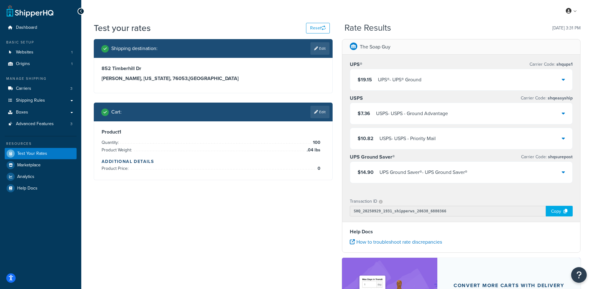
click at [323, 51] on link "Edit" at bounding box center [319, 48] width 19 height 12
select select "TX"
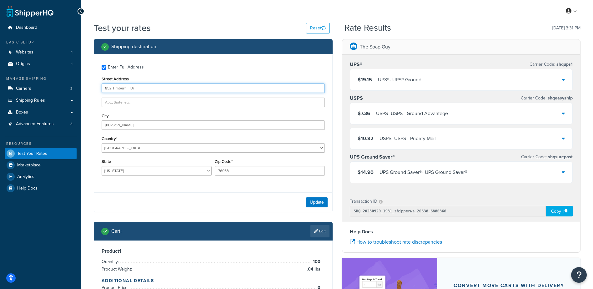
drag, startPoint x: 144, startPoint y: 89, endPoint x: 77, endPoint y: 92, distance: 66.3
click at [78, 91] on div "Dashboard Basic Setup Websites 1 Origins 1 Manage Shipping Carriers 3 Shipping …" at bounding box center [296, 200] width 593 height 400
paste input "597 Saint Marks Ave"
type input "597 Saint Marks Ave"
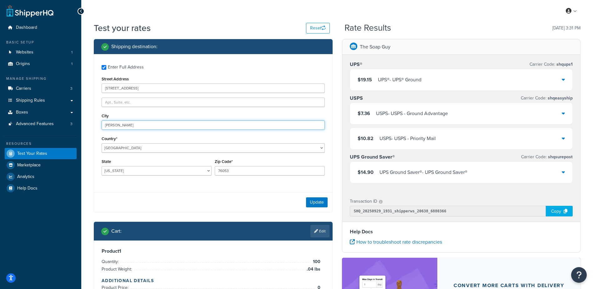
click at [118, 128] on input "Hurst" at bounding box center [213, 124] width 223 height 9
drag, startPoint x: 120, startPoint y: 124, endPoint x: 85, endPoint y: 123, distance: 35.0
click at [85, 123] on div "Test your rates Reset Rate Results 09/29/2025, 3:31 PM Shipping destination : E…" at bounding box center [336, 203] width 511 height 363
type input "Brooklyn"
select select "NY"
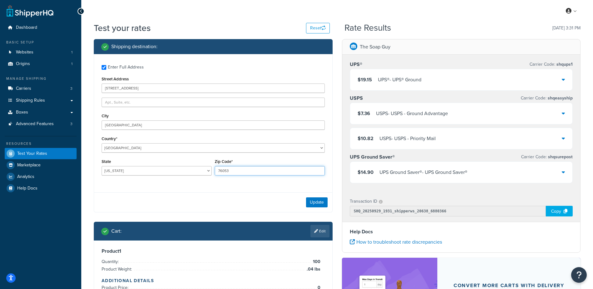
click at [243, 168] on input "76053" at bounding box center [270, 170] width 110 height 9
type input "11216"
click at [317, 206] on button "Update" at bounding box center [317, 202] width 22 height 10
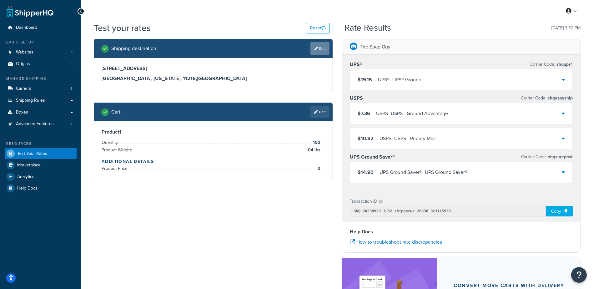
click at [322, 47] on link "Edit" at bounding box center [319, 48] width 19 height 12
select select "NY"
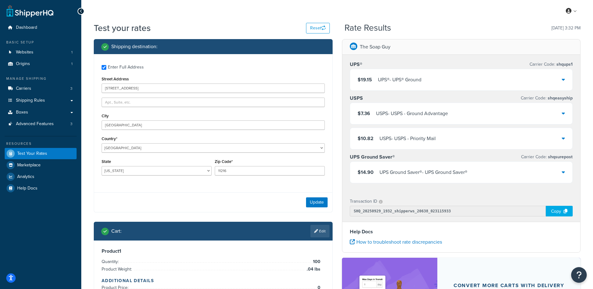
click at [438, 76] on div "$19.15 UPS® - UPS® Ground" at bounding box center [461, 79] width 222 height 21
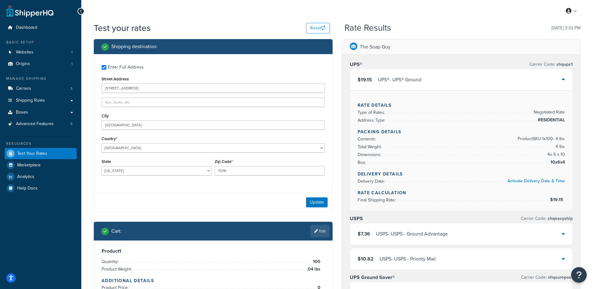
click at [446, 77] on div "$19.15 UPS® - UPS® Ground" at bounding box center [461, 79] width 222 height 21
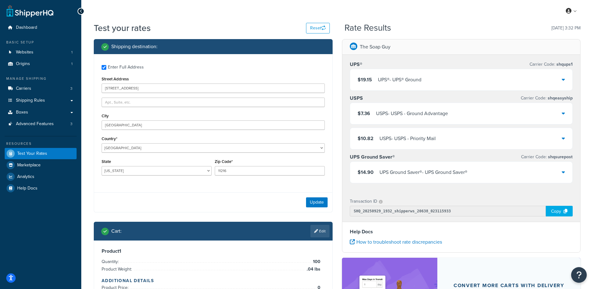
click at [339, 39] on div "The Soap Guy UPS® Carrier Code: shqups1 $19.15 UPS® - UPS® Ground USPS Carrier …" at bounding box center [461, 204] width 248 height 330
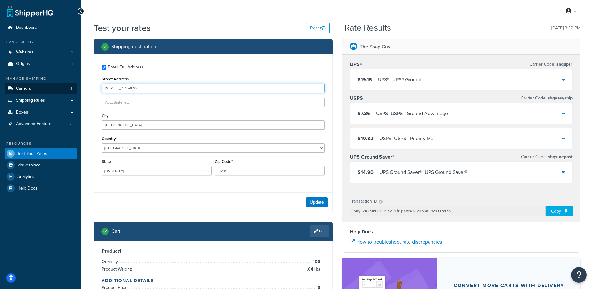
drag, startPoint x: 142, startPoint y: 86, endPoint x: 60, endPoint y: 90, distance: 81.6
click at [61, 90] on div "Dashboard Basic Setup Websites 1 Origins 1 Manage Shipping Carriers 3 Shipping …" at bounding box center [296, 200] width 593 height 400
paste input "13434 South Shaggy Mountain Road"
type input "13434 South Shaggy Mountain Road"
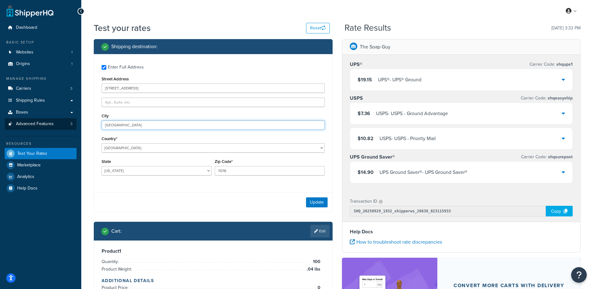
drag, startPoint x: 128, startPoint y: 127, endPoint x: 47, endPoint y: 125, distance: 81.6
click at [49, 124] on div "Dashboard Basic Setup Websites 1 Origins 1 Manage Shipping Carriers 3 Shipping …" at bounding box center [296, 200] width 593 height 400
click at [143, 123] on input "Brooklyn" at bounding box center [213, 124] width 223 height 9
drag, startPoint x: 121, startPoint y: 124, endPoint x: 68, endPoint y: 122, distance: 52.8
click at [68, 122] on div "Dashboard Basic Setup Websites 1 Origins 1 Manage Shipping Carriers 3 Shipping …" at bounding box center [296, 200] width 593 height 400
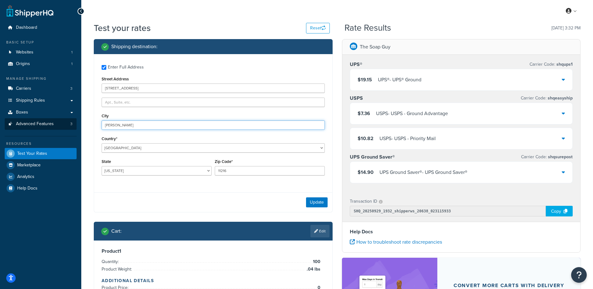
type input "Herriman"
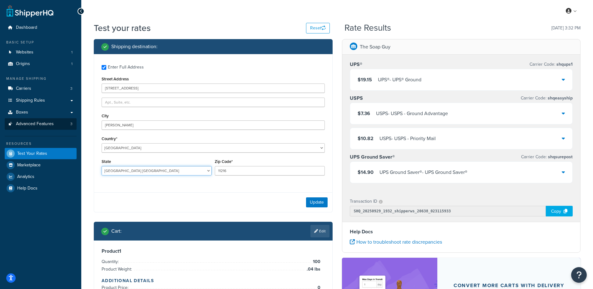
select select "UT"
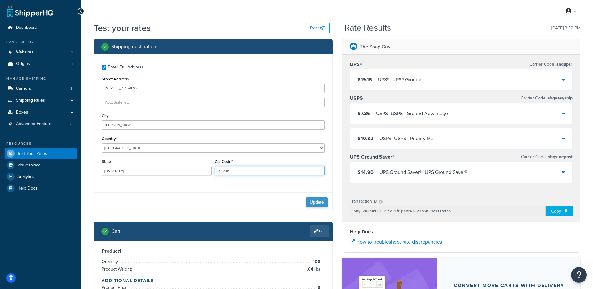
type input "84096"
click at [314, 202] on button "Update" at bounding box center [317, 202] width 22 height 10
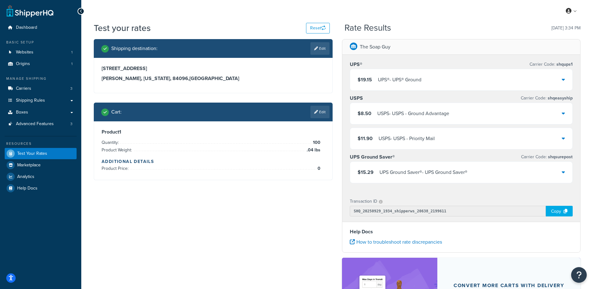
click at [466, 174] on div "UPS Ground Saver® - UPS Ground Saver®" at bounding box center [423, 172] width 88 height 9
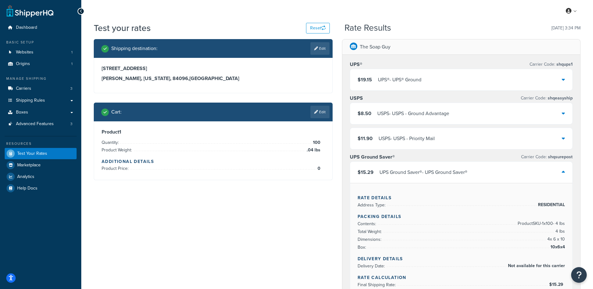
click at [486, 172] on div "$15.29 UPS Ground Saver® - UPS Ground Saver®" at bounding box center [461, 172] width 222 height 21
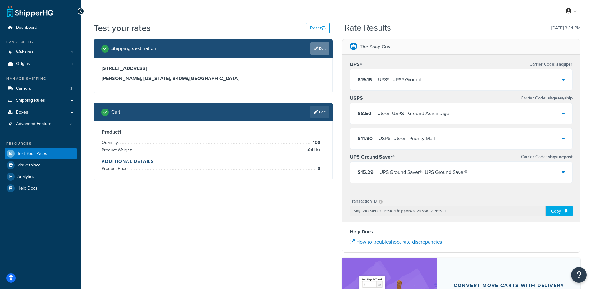
click at [319, 49] on link "Edit" at bounding box center [319, 48] width 19 height 12
select select "UT"
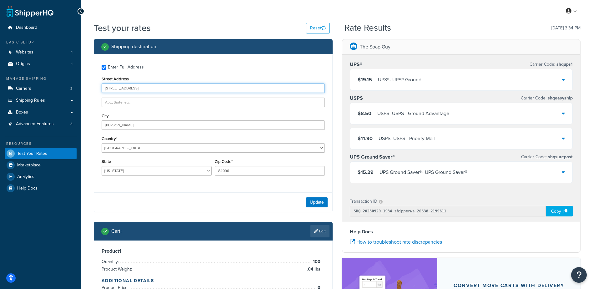
drag, startPoint x: 173, startPoint y: 86, endPoint x: 45, endPoint y: 81, distance: 128.2
click at [45, 80] on div "Dashboard Basic Setup Websites 1 Origins 1 Manage Shipping Carriers 3 Shipping …" at bounding box center [296, 200] width 593 height 400
paste input "653 Fred Jackson Way"
type input "1653 Fred Jackson Way"
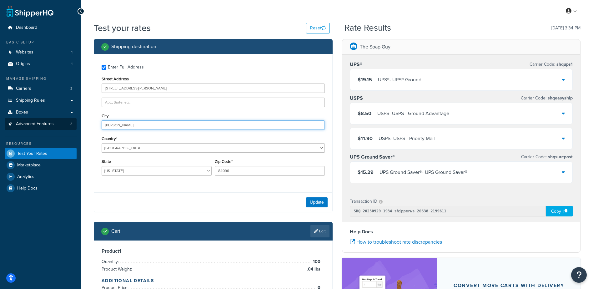
drag, startPoint x: 127, startPoint y: 126, endPoint x: 47, endPoint y: 125, distance: 80.0
click at [47, 125] on div "Dashboard Basic Setup Websites 1 Origins 1 Manage Shipping Carriers 3 Shipping …" at bounding box center [296, 200] width 593 height 400
type input "Richmond"
select select "CA"
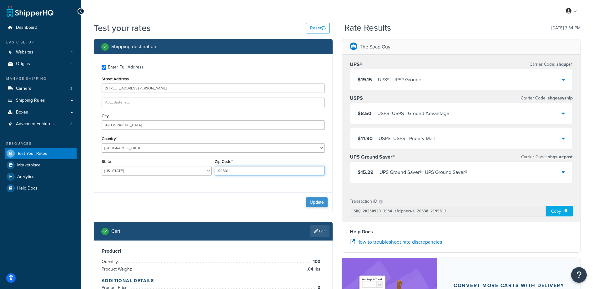
type input "94801"
click at [314, 201] on button "Update" at bounding box center [317, 202] width 22 height 10
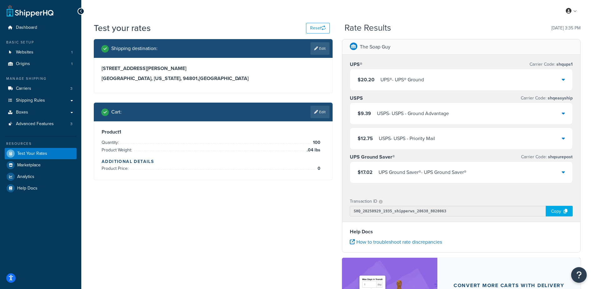
drag, startPoint x: 326, startPoint y: 109, endPoint x: 296, endPoint y: 108, distance: 29.4
click at [325, 110] on link "Edit" at bounding box center [319, 112] width 19 height 12
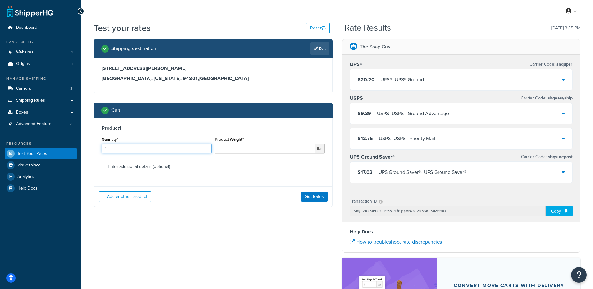
drag, startPoint x: 127, startPoint y: 146, endPoint x: 45, endPoint y: 147, distance: 81.9
click at [45, 147] on div "Dashboard Basic Setup Websites 1 Origins 1 Manage Shipping Carriers 3 Shipping …" at bounding box center [296, 200] width 593 height 400
type input "100"
type input ".09"
click at [313, 195] on button "Get Rates" at bounding box center [314, 197] width 27 height 10
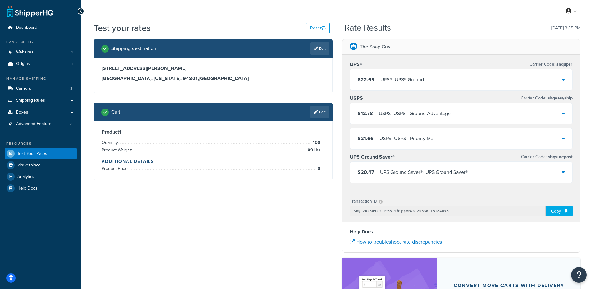
click at [443, 27] on div "Rate Results 09/29/2025, 3:35 PM" at bounding box center [462, 28] width 236 height 10
drag, startPoint x: 426, startPoint y: 89, endPoint x: 430, endPoint y: 84, distance: 6.2
click at [426, 90] on div "$22.69 UPS® - UPS® Ground" at bounding box center [461, 79] width 222 height 21
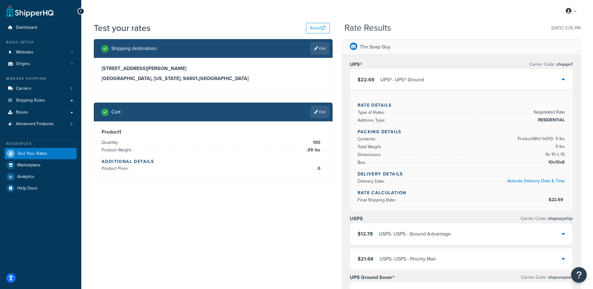
click at [432, 80] on div "$22.69 UPS® - UPS® Ground" at bounding box center [461, 79] width 222 height 21
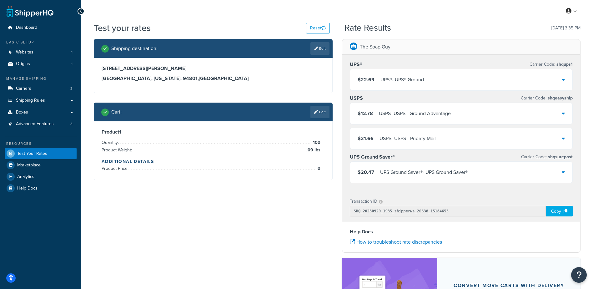
click at [432, 80] on div "$22.69 UPS® - UPS® Ground" at bounding box center [461, 79] width 222 height 21
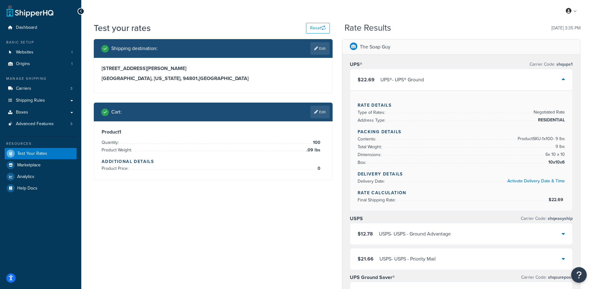
click at [432, 80] on div "$22.69 UPS® - UPS® Ground" at bounding box center [461, 79] width 222 height 21
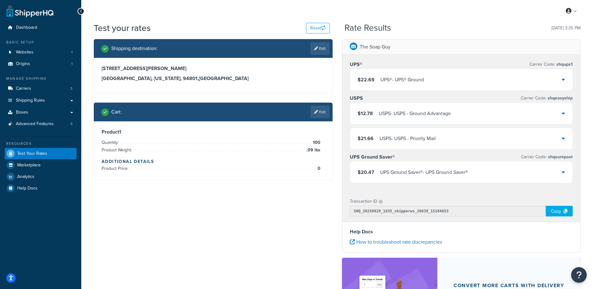
drag, startPoint x: 319, startPoint y: 46, endPoint x: 276, endPoint y: 61, distance: 45.4
click at [319, 45] on link "Edit" at bounding box center [319, 48] width 19 height 12
select select "CA"
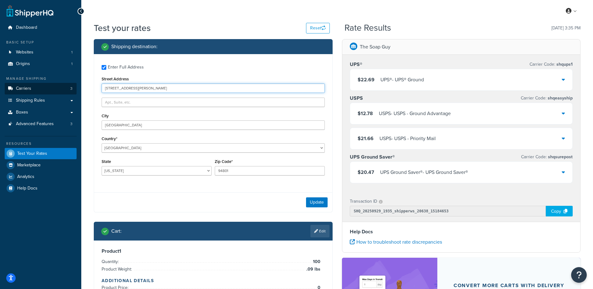
drag, startPoint x: 153, startPoint y: 88, endPoint x: 61, endPoint y: 89, distance: 92.2
click at [62, 89] on div "Dashboard Basic Setup Websites 1 Origins 1 Manage Shipping Carriers 3 Shipping …" at bounding box center [296, 200] width 593 height 400
paste input "705 Sansbury Rd"
type input "1705 Sansbury Rd"
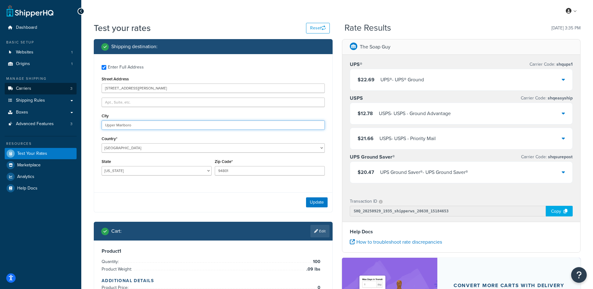
type input "Upper Marlboro"
select select "MD"
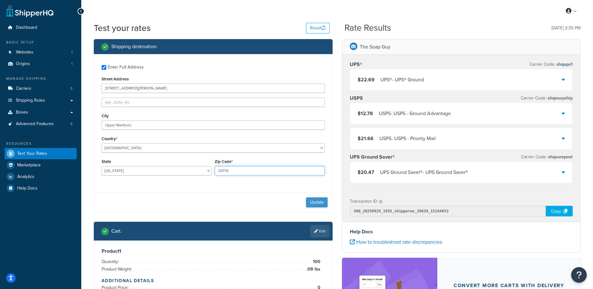
type input "20774"
click at [315, 203] on button "Update" at bounding box center [317, 202] width 22 height 10
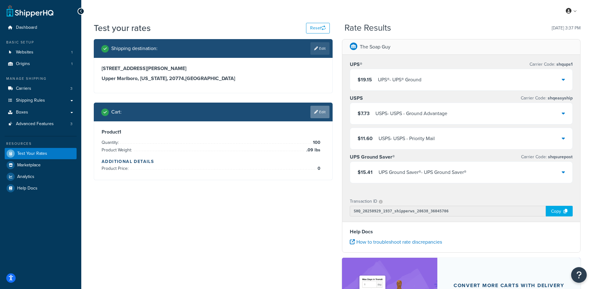
click at [319, 115] on link "Edit" at bounding box center [319, 112] width 19 height 12
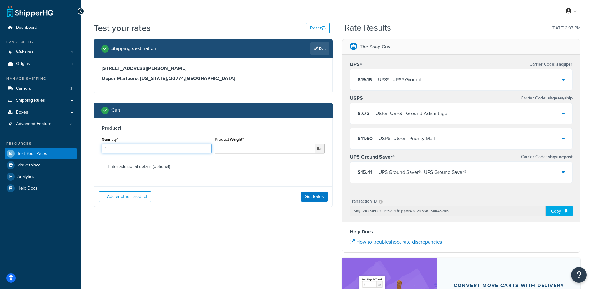
drag, startPoint x: 126, startPoint y: 147, endPoint x: 15, endPoint y: 148, distance: 110.9
click at [16, 148] on div "Dashboard Basic Setup Websites 1 Origins 1 Manage Shipping Carriers 3 Shipping …" at bounding box center [296, 200] width 593 height 400
type input "100"
type input ".06"
click at [317, 197] on button "Get Rates" at bounding box center [314, 197] width 27 height 10
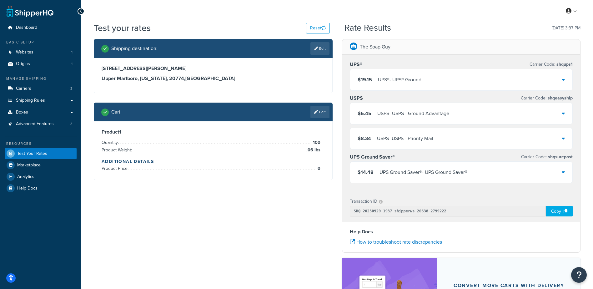
click at [414, 86] on div "$19.15 UPS® - UPS® Ground" at bounding box center [461, 79] width 222 height 21
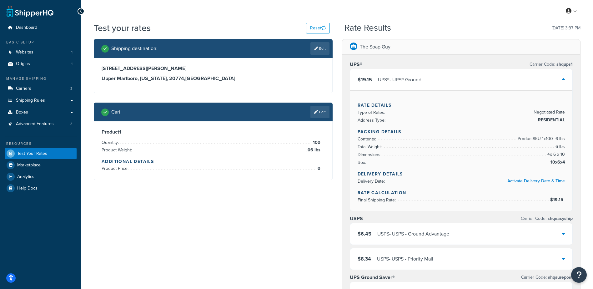
click at [430, 78] on div "$19.15 UPS® - UPS® Ground" at bounding box center [461, 79] width 222 height 21
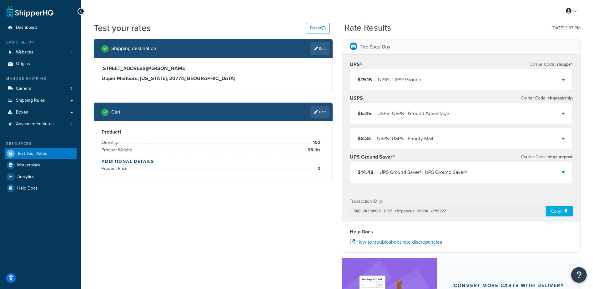
click at [318, 50] on link "Edit" at bounding box center [319, 48] width 19 height 12
select select "MD"
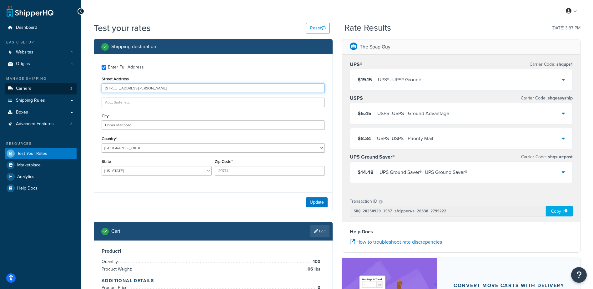
drag, startPoint x: 145, startPoint y: 87, endPoint x: 57, endPoint y: 86, distance: 87.8
click at [57, 86] on div "Dashboard Basic Setup Websites 1 Origins 1 Manage Shipping Carriers 3 Shipping …" at bounding box center [296, 200] width 593 height 400
paste input "23 The Hideout"
type input "123 The Hideout"
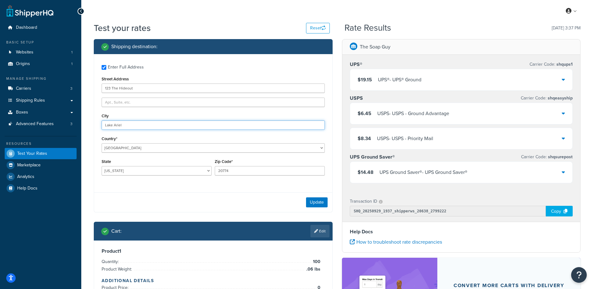
type input "Lake Ariel"
click at [122, 172] on select "Alabama Alaska American Samoa Arizona Arkansas Armed Forces Americas Armed Forc…" at bounding box center [157, 170] width 110 height 9
select select "PA"
click at [102, 166] on select "Alabama Alaska American Samoa Arizona Arkansas Armed Forces Americas Armed Forc…" at bounding box center [157, 170] width 110 height 9
type input "18436"
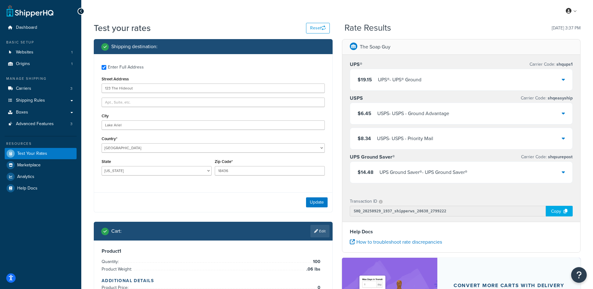
drag, startPoint x: 240, startPoint y: 186, endPoint x: 310, endPoint y: 196, distance: 70.8
click at [243, 185] on div "Enter Full Address Street Address 123 The Hideout City Lake Ariel Country* Unit…" at bounding box center [213, 120] width 238 height 133
click at [318, 203] on button "Update" at bounding box center [317, 202] width 22 height 10
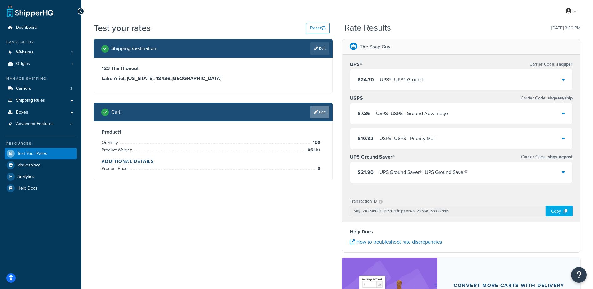
click at [322, 111] on link "Edit" at bounding box center [319, 112] width 19 height 12
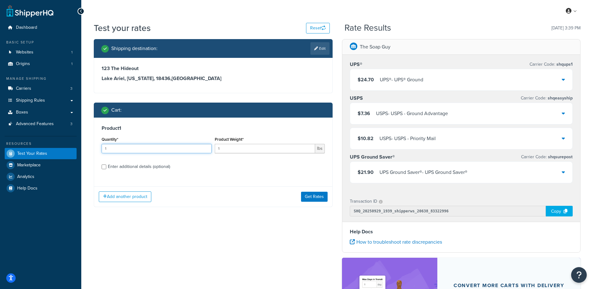
drag, startPoint x: 162, startPoint y: 150, endPoint x: 42, endPoint y: 158, distance: 119.9
click at [42, 157] on div "Dashboard Basic Setup Websites 1 Origins 1 Manage Shipping Carriers 3 Shipping …" at bounding box center [296, 200] width 593 height 400
type input "100"
type input ".18"
click at [310, 196] on button "Get Rates" at bounding box center [314, 197] width 27 height 10
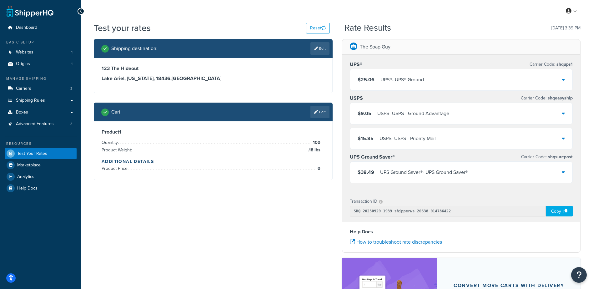
click at [430, 81] on div "$25.06 UPS® - UPS® Ground" at bounding box center [461, 79] width 222 height 21
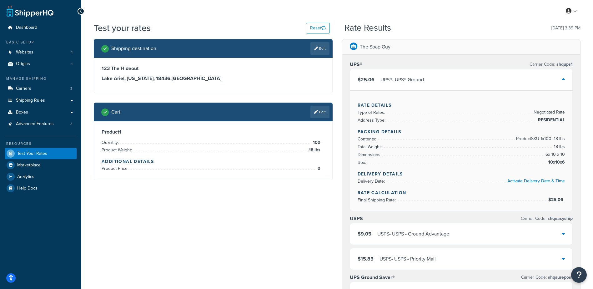
click at [443, 77] on div "$25.06 UPS® - UPS® Ground" at bounding box center [461, 79] width 222 height 21
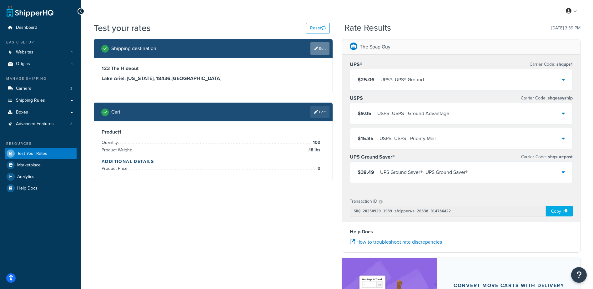
click at [321, 47] on link "Edit" at bounding box center [319, 48] width 19 height 12
select select "PA"
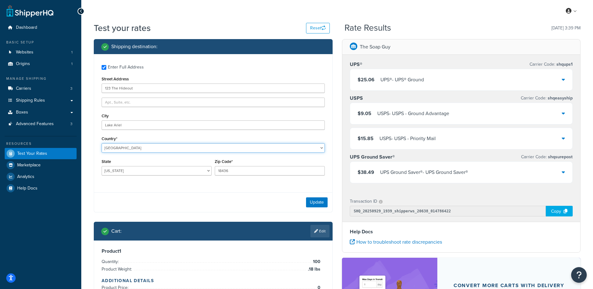
click at [123, 148] on select "United States United Kingdom Afghanistan Åland Islands Albania Algeria American…" at bounding box center [213, 147] width 223 height 9
click at [96, 155] on div "Enter Full Address Street Address 123 The Hideout City Lake Ariel Country* Unit…" at bounding box center [213, 120] width 238 height 133
click at [91, 176] on div "Shipping destination : Enter Full Address Street Address 123 The Hideout City L…" at bounding box center [213, 173] width 248 height 269
click at [146, 172] on select "Alabama Alaska American Samoa Arizona Arkansas Armed Forces Americas Armed Forc…" at bounding box center [157, 170] width 110 height 9
click at [145, 172] on select "Alabama Alaska American Samoa Arizona Arkansas Armed Forces Americas Armed Forc…" at bounding box center [157, 170] width 110 height 9
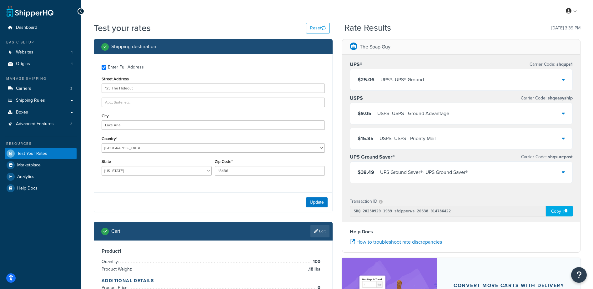
click at [158, 195] on div "Update" at bounding box center [213, 202] width 238 height 20
drag, startPoint x: 141, startPoint y: 87, endPoint x: 77, endPoint y: 84, distance: 64.1
click at [69, 86] on div "Dashboard Basic Setup Websites 1 Origins 1 Manage Shipping Carriers 3 Shipping …" at bounding box center [296, 200] width 593 height 400
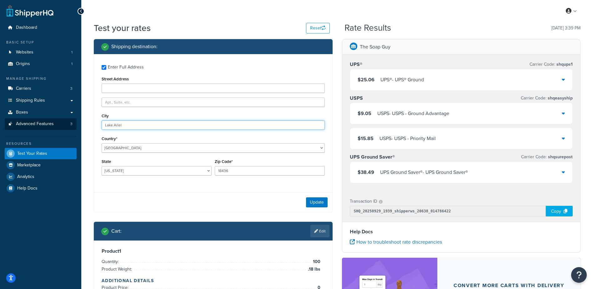
drag, startPoint x: 127, startPoint y: 125, endPoint x: 73, endPoint y: 123, distance: 53.8
click at [72, 123] on div "Dashboard Basic Setup Websites 1 Origins 1 Manage Shipping Carriers 3 Shipping …" at bounding box center [296, 200] width 593 height 400
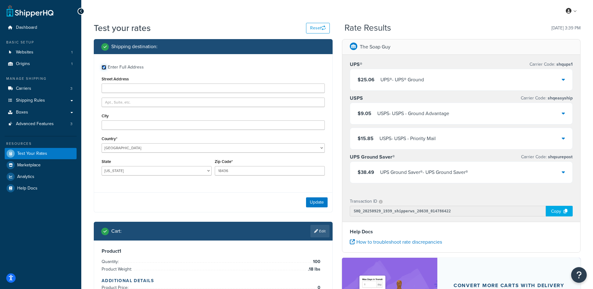
click at [103, 67] on input "Enter Full Address" at bounding box center [104, 67] width 5 height 5
checkbox input "false"
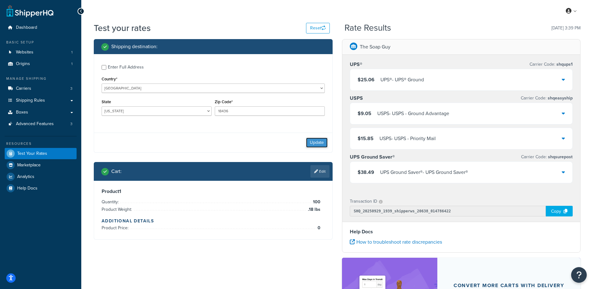
click at [312, 142] on button "Update" at bounding box center [317, 142] width 22 height 10
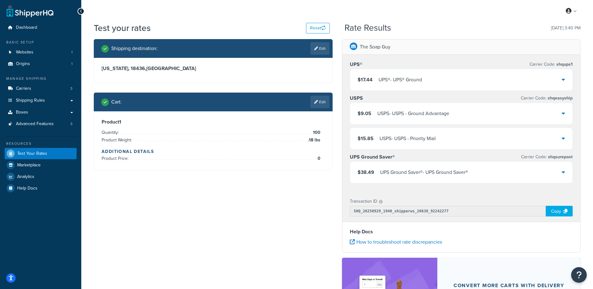
click at [317, 49] on link "Edit" at bounding box center [319, 48] width 19 height 12
select select "PA"
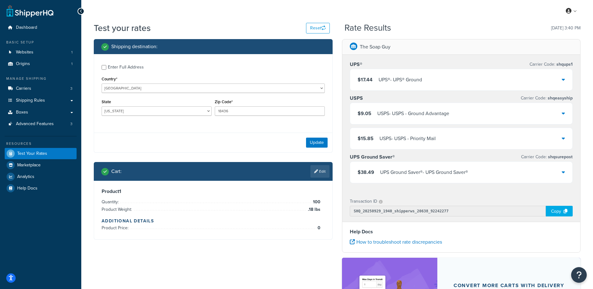
click at [120, 66] on div "Enter Full Address" at bounding box center [126, 67] width 36 height 9
click at [106, 66] on input "Enter Full Address" at bounding box center [104, 67] width 5 height 5
checkbox input "true"
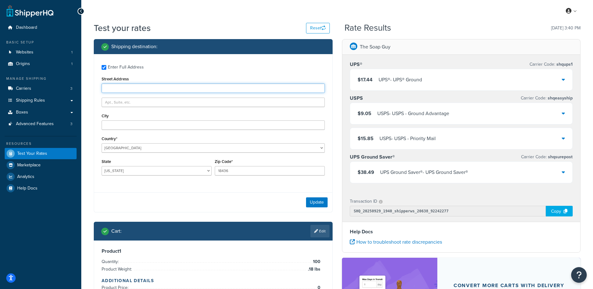
click at [128, 86] on input "Street Address" at bounding box center [213, 87] width 223 height 9
click at [180, 86] on input "Street Address" at bounding box center [213, 87] width 223 height 9
paste input "123 The Hideout"
type input "123 The Hideout"
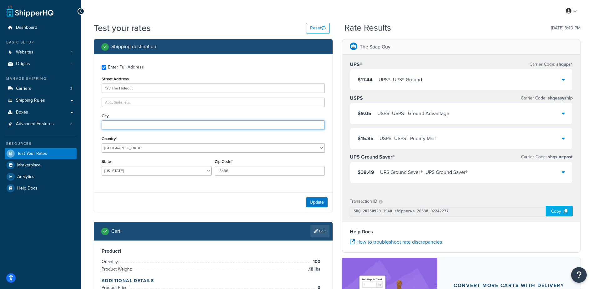
click at [120, 126] on input "City" at bounding box center [213, 124] width 223 height 9
paste input "Lake Ariel"
type input "Lake Ariel"
click at [323, 201] on button "Update" at bounding box center [317, 202] width 22 height 10
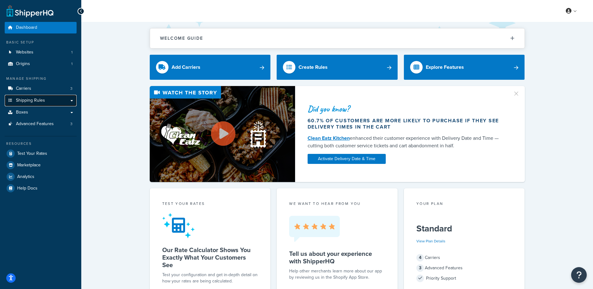
click at [41, 98] on span "Shipping Rules" at bounding box center [30, 100] width 29 height 5
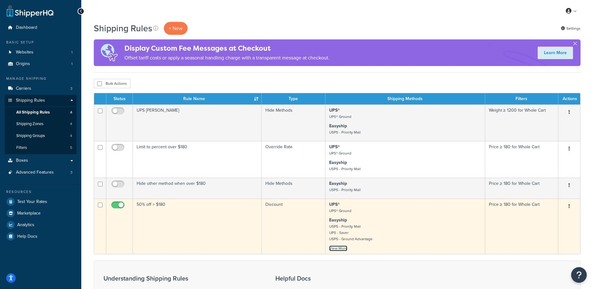
click at [339, 247] on link "View More" at bounding box center [338, 248] width 18 height 6
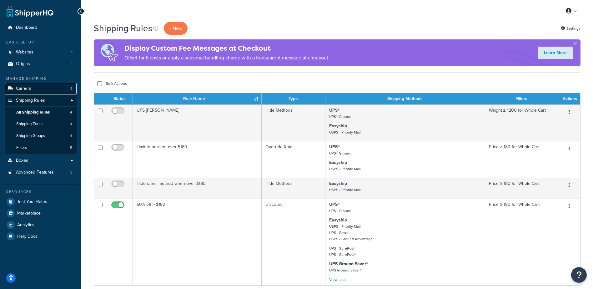
click at [34, 88] on link "Carriers 3" at bounding box center [41, 89] width 72 height 12
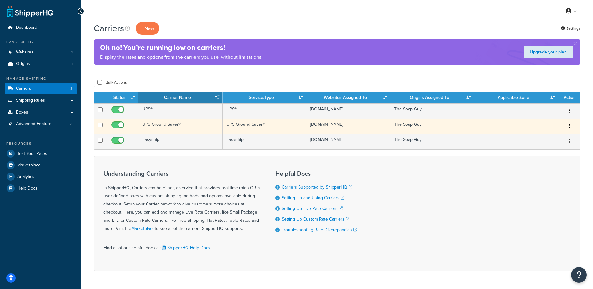
click at [173, 126] on td "UPS Ground Saver®" at bounding box center [180, 125] width 84 height 15
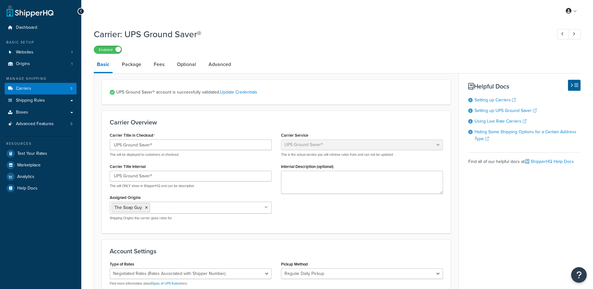
select select "surePost"
click at [40, 87] on link "Carriers 3" at bounding box center [41, 89] width 72 height 12
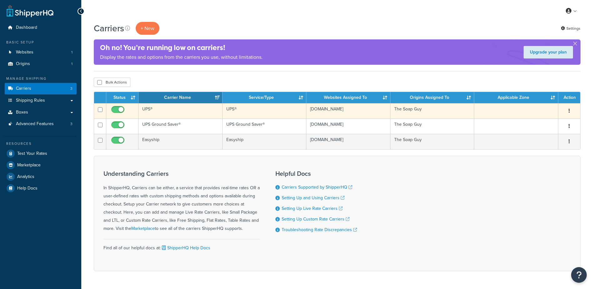
click at [152, 109] on td "UPS®" at bounding box center [180, 110] width 84 height 15
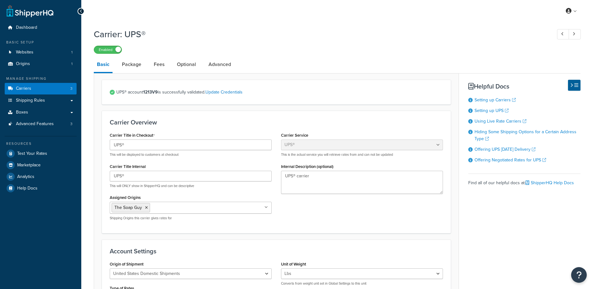
select select "ups"
click at [41, 87] on link "Carriers 3" at bounding box center [41, 89] width 72 height 12
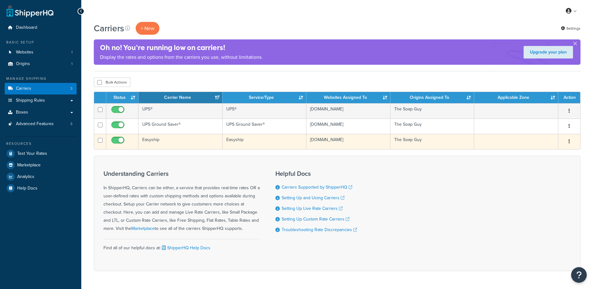
click at [188, 138] on td "Easyship" at bounding box center [180, 141] width 84 height 15
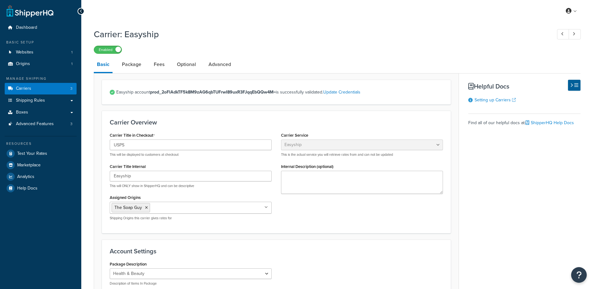
select select "easyship"
select select "health_beauty"
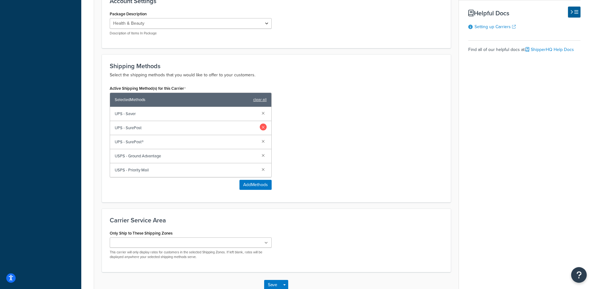
click at [262, 128] on link at bounding box center [263, 126] width 7 height 7
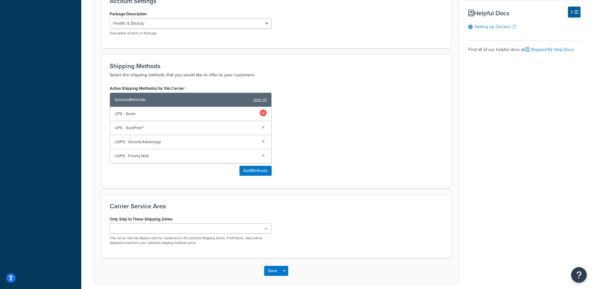
click at [264, 112] on link at bounding box center [263, 112] width 7 height 7
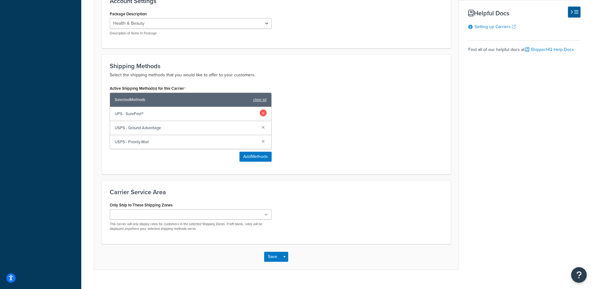
click at [264, 112] on link at bounding box center [263, 112] width 7 height 7
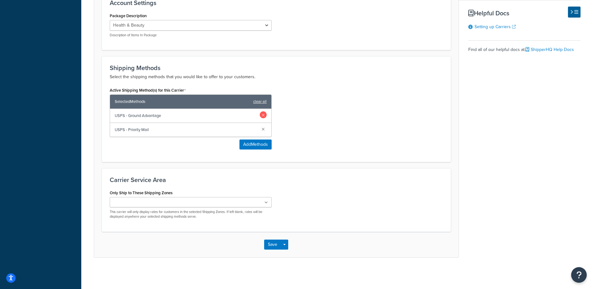
scroll to position [248, 0]
click at [468, 182] on div "Basic Package Fees Optional Advanced Easyship account prod_2oFlAdkTF5k8M9zAG6qb…" at bounding box center [337, 33] width 486 height 448
click at [274, 246] on button "Save" at bounding box center [272, 244] width 17 height 10
